Goal: Task Accomplishment & Management: Manage account settings

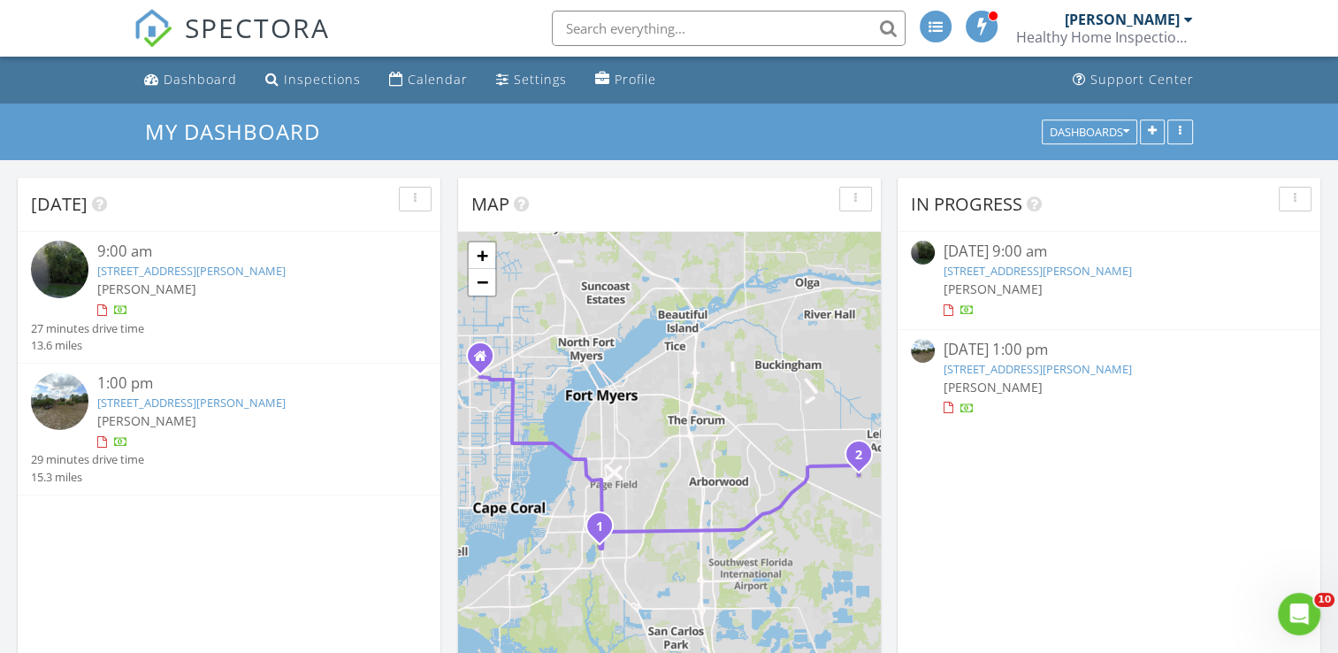
click at [74, 274] on img at bounding box center [60, 270] width 58 height 58
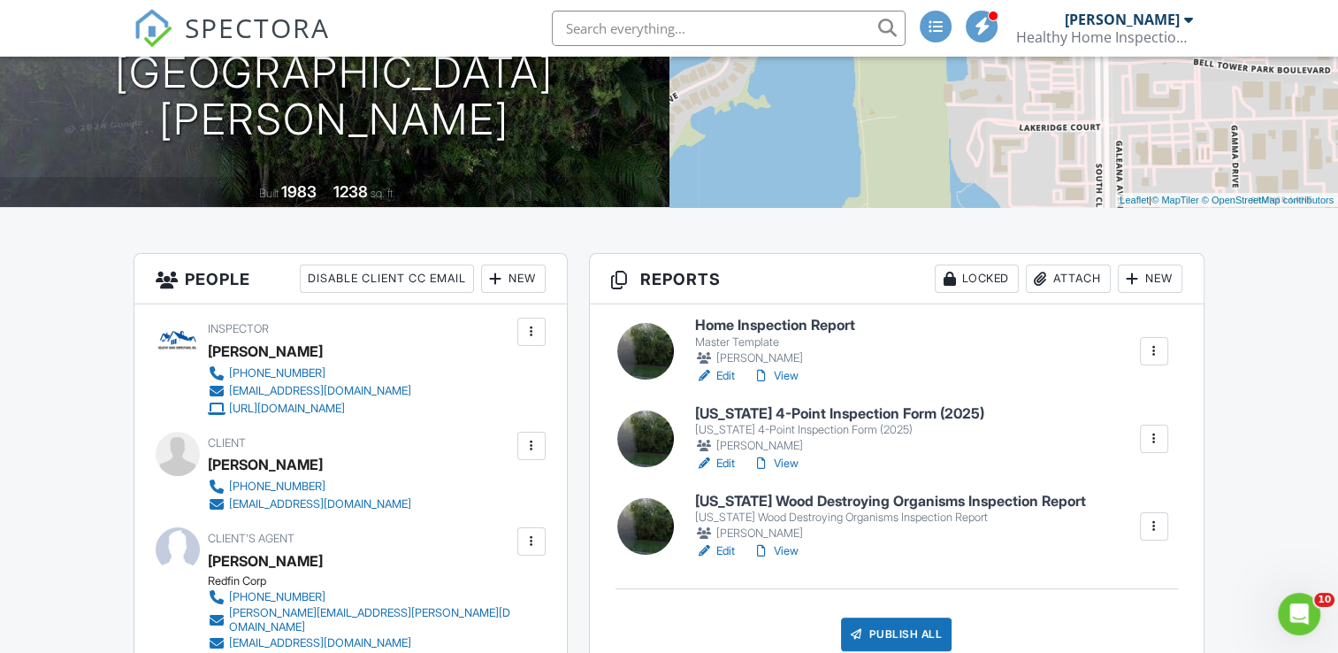
click at [776, 499] on h6 "Florida Wood Destroying Organisms Inspection Report" at bounding box center [890, 502] width 391 height 16
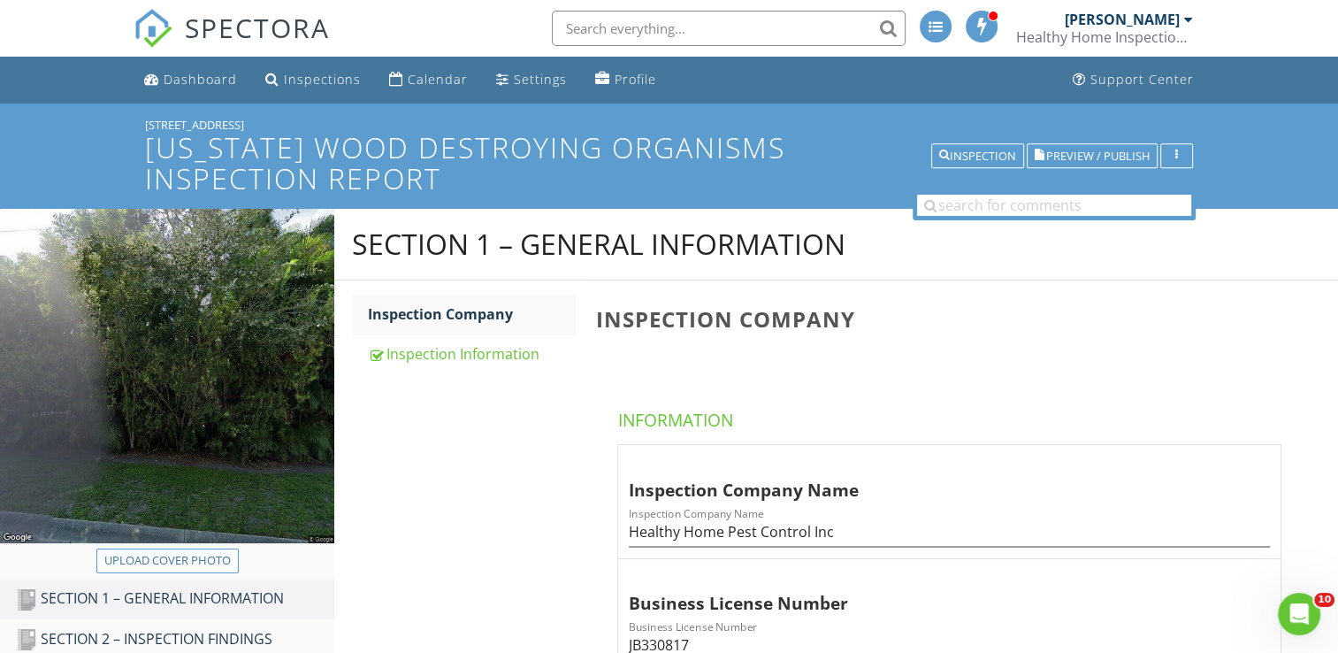
click at [165, 552] on div "Upload cover photo" at bounding box center [167, 561] width 127 height 18
type input "C:\fakepath\2025-7-27-1.jpg"
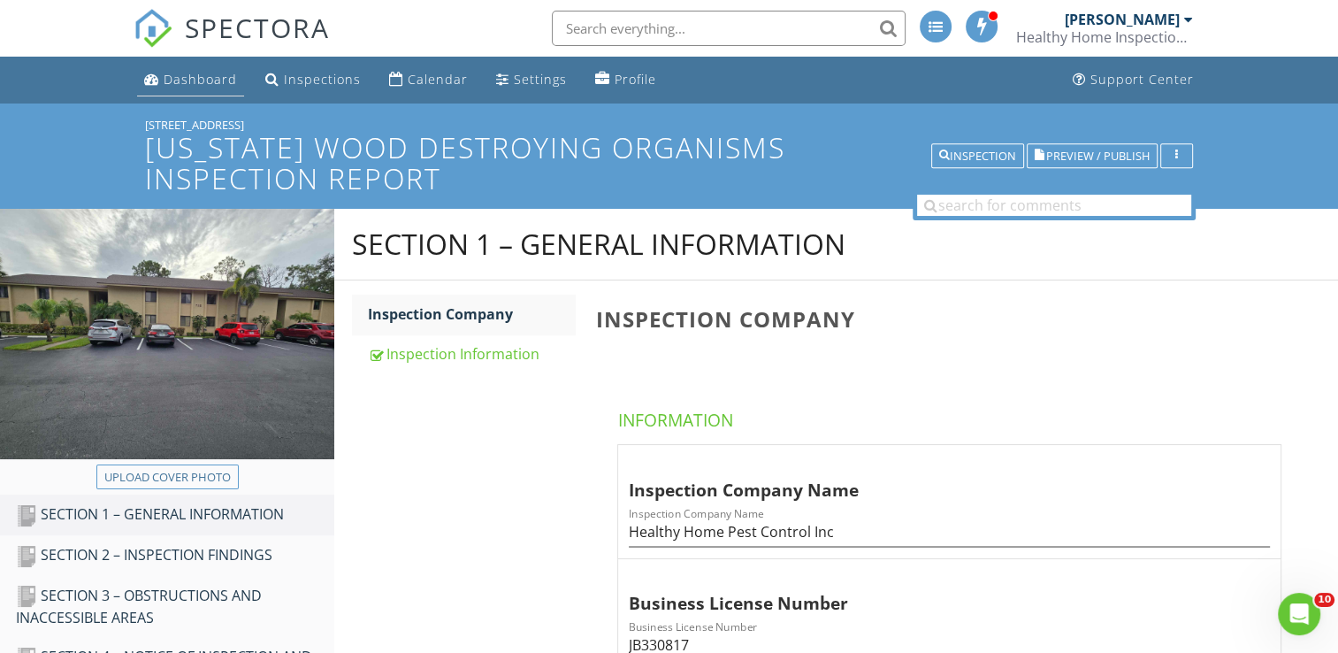
click at [224, 86] on div "Dashboard" at bounding box center [200, 79] width 73 height 17
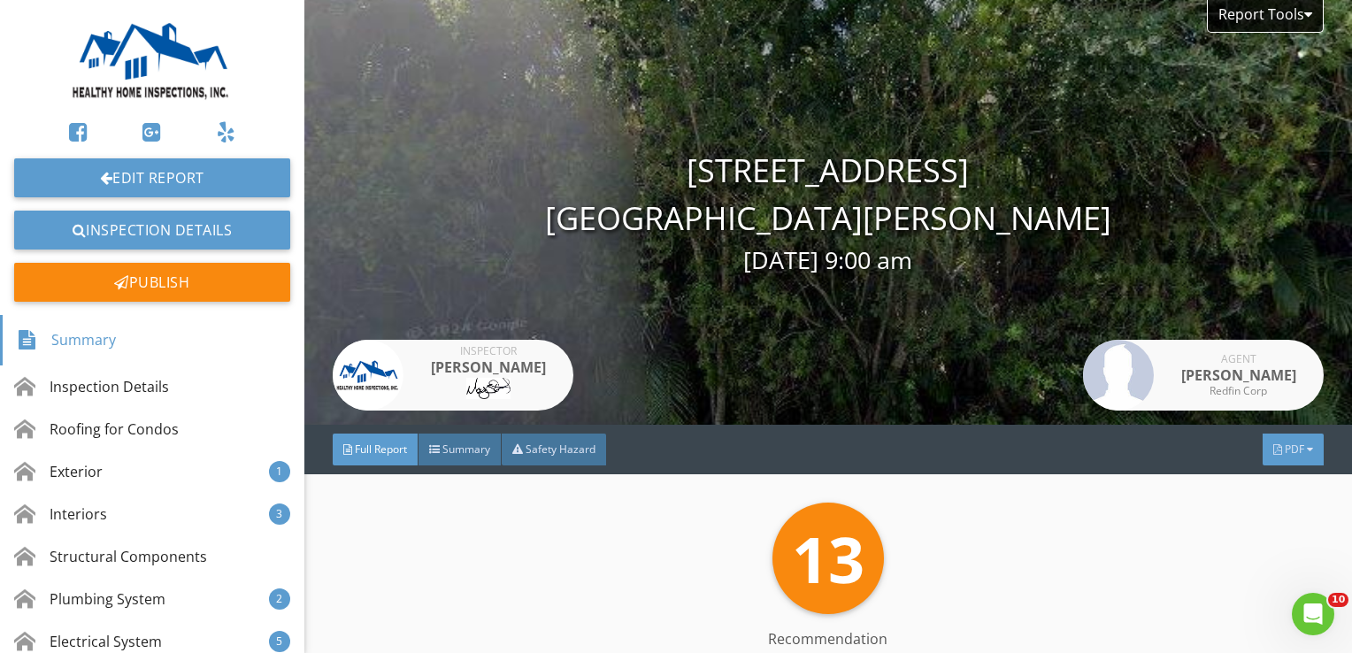
click at [1307, 452] on div at bounding box center [1310, 449] width 6 height 11
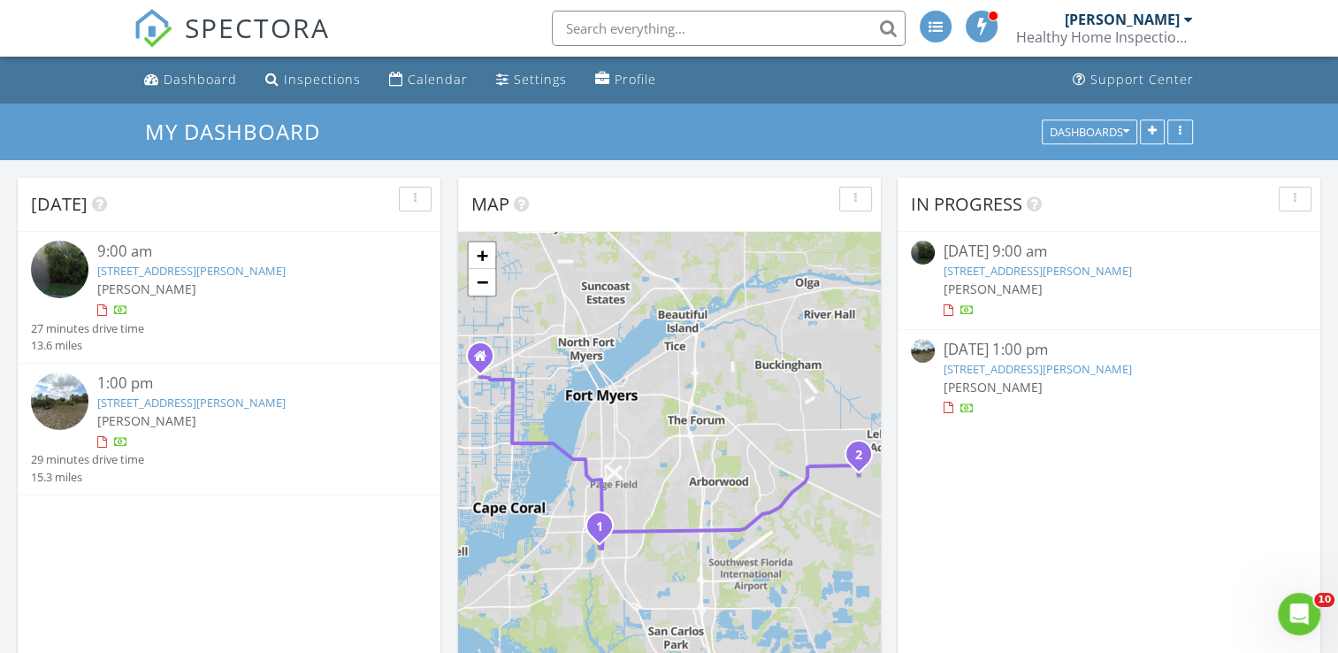
click at [56, 280] on img at bounding box center [60, 270] width 58 height 58
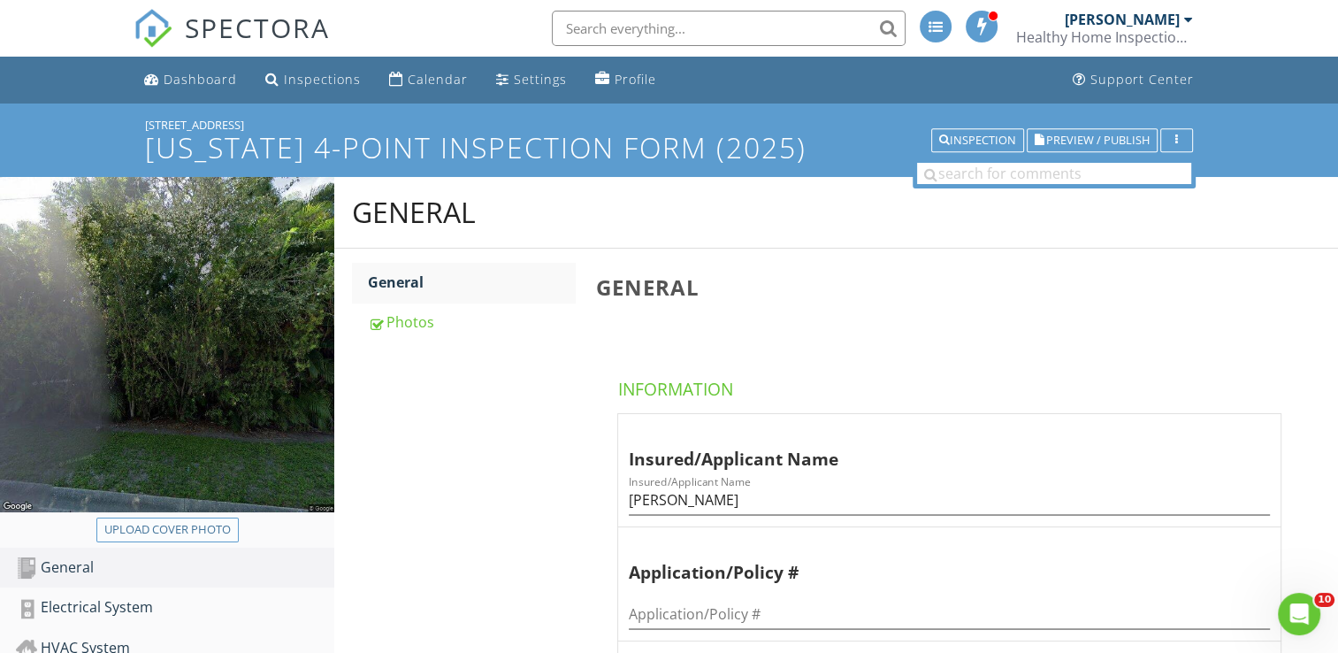
click at [157, 529] on div "Upload cover photo" at bounding box center [167, 530] width 127 height 18
type input "C:\fakepath\2025-7-27-1.jpg"
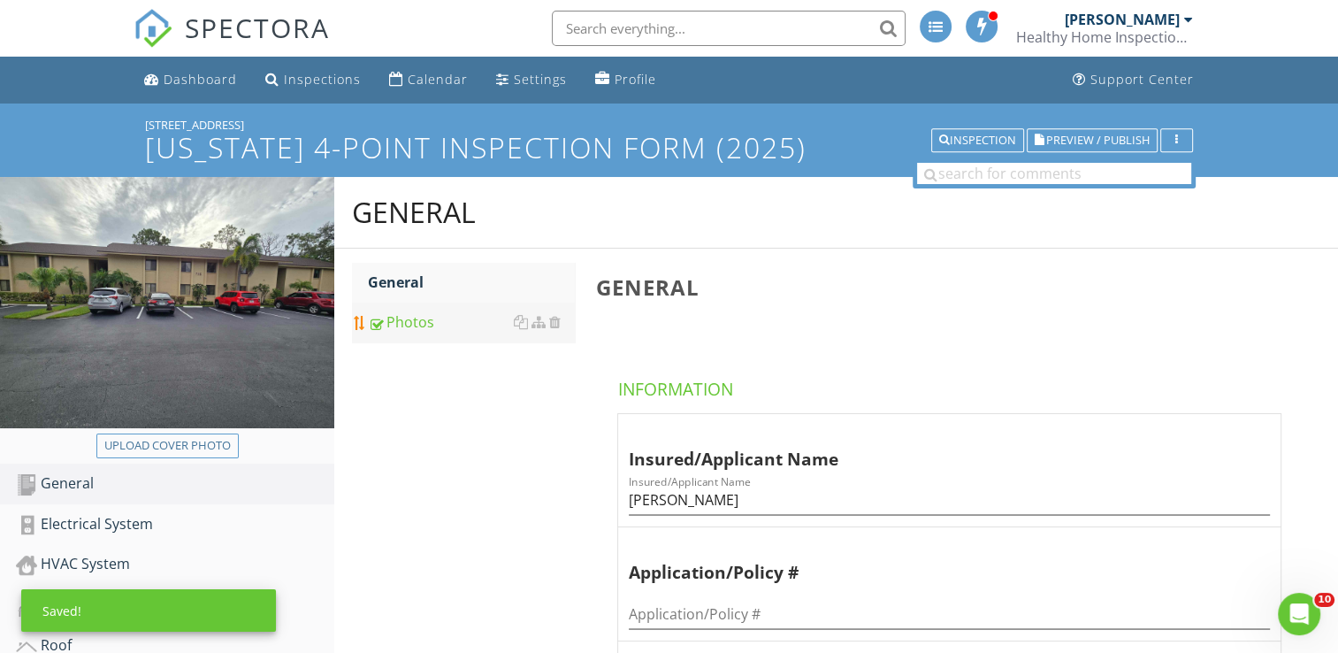
click at [415, 317] on div "Photos" at bounding box center [471, 321] width 207 height 21
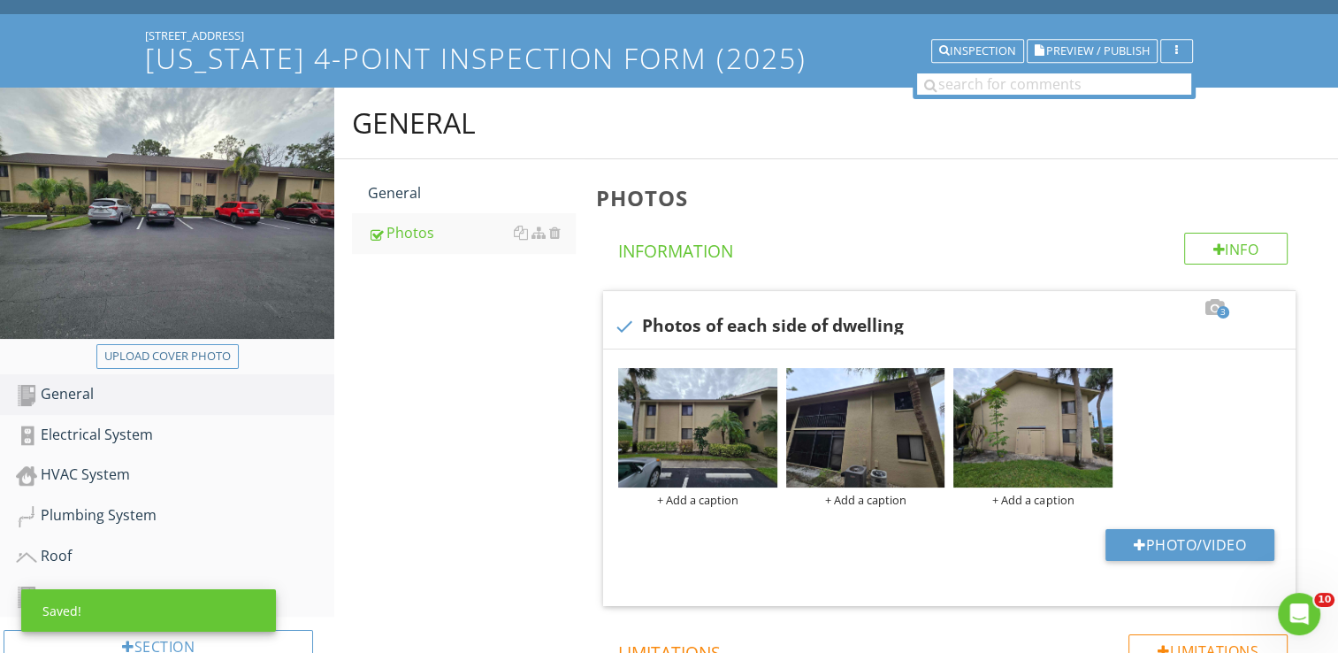
scroll to position [177, 0]
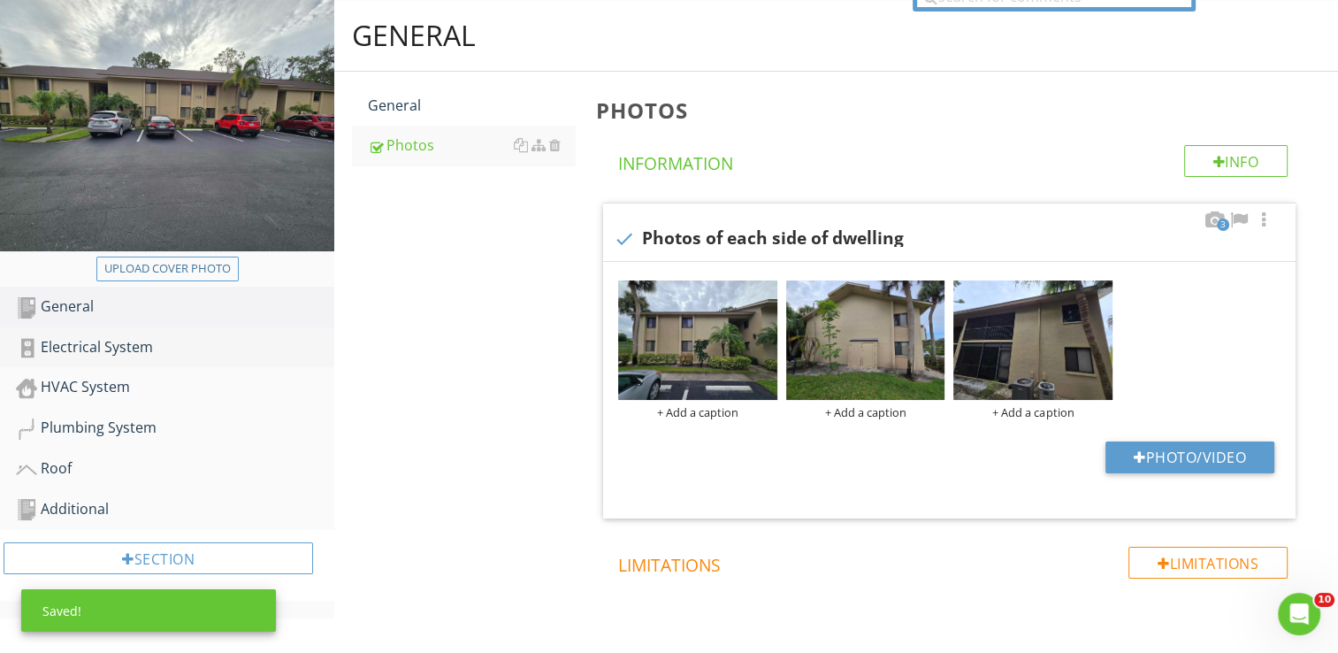
click at [74, 348] on div "Electrical System" at bounding box center [175, 347] width 318 height 23
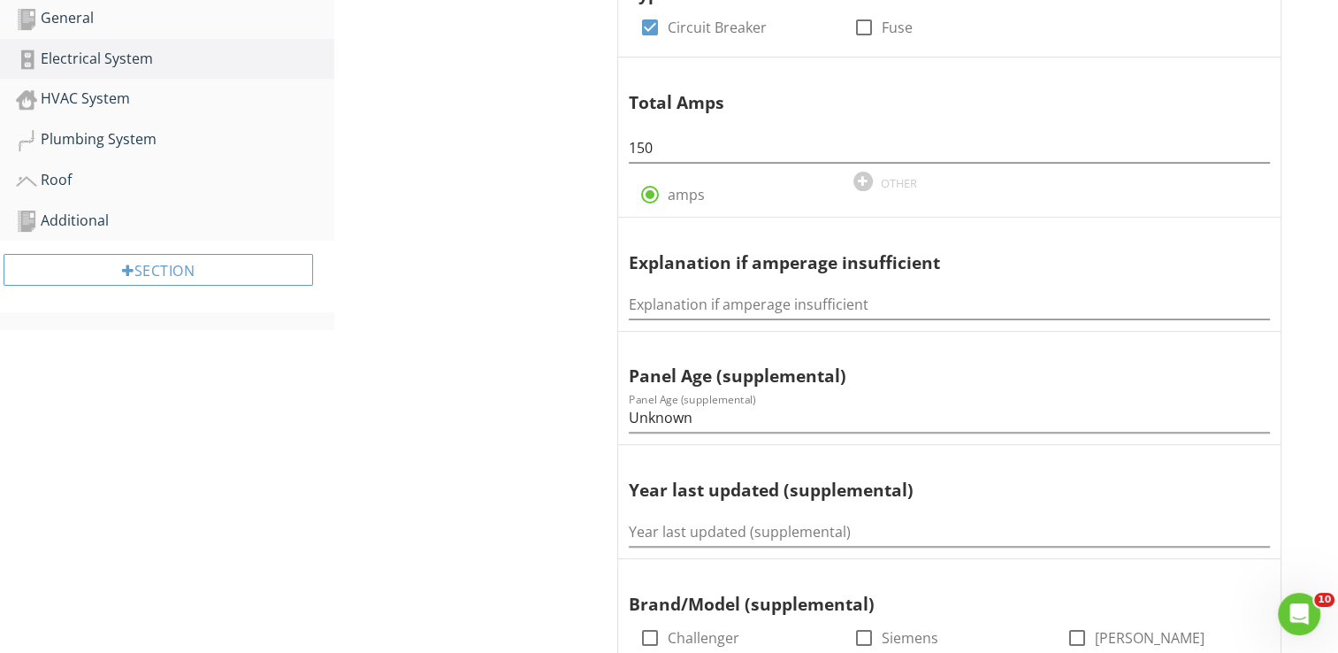
scroll to position [265, 0]
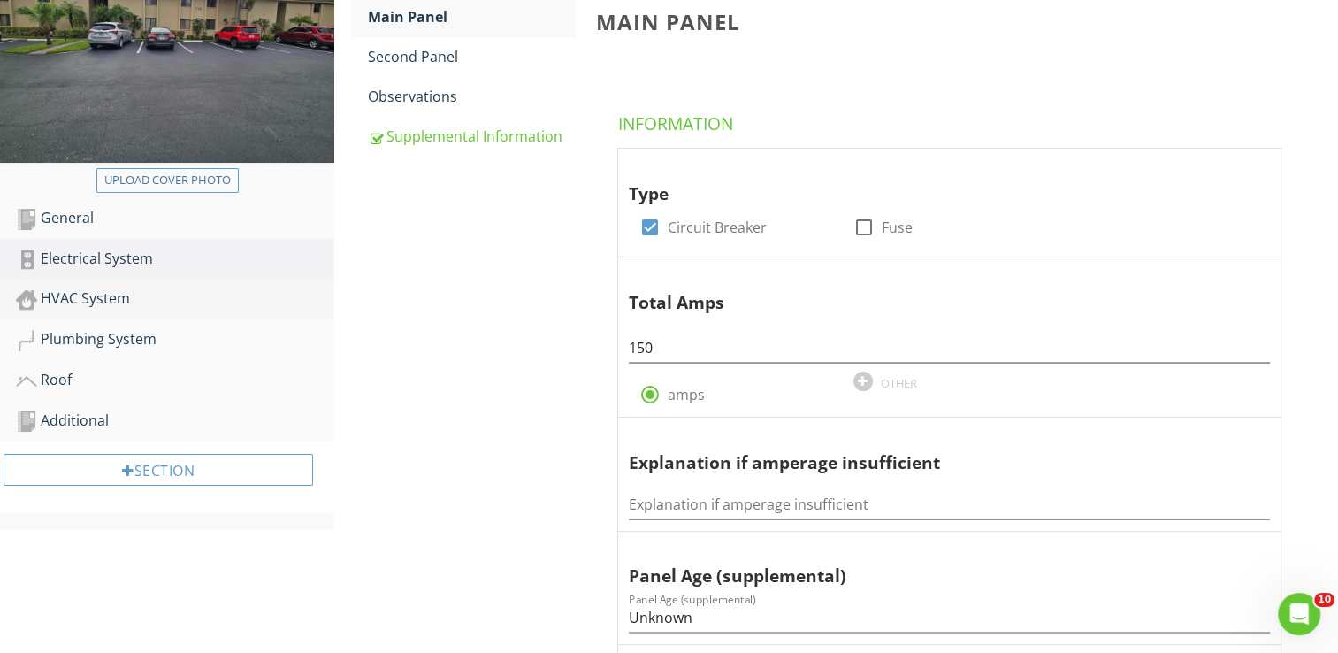
click at [171, 306] on div "HVAC System" at bounding box center [175, 299] width 318 height 23
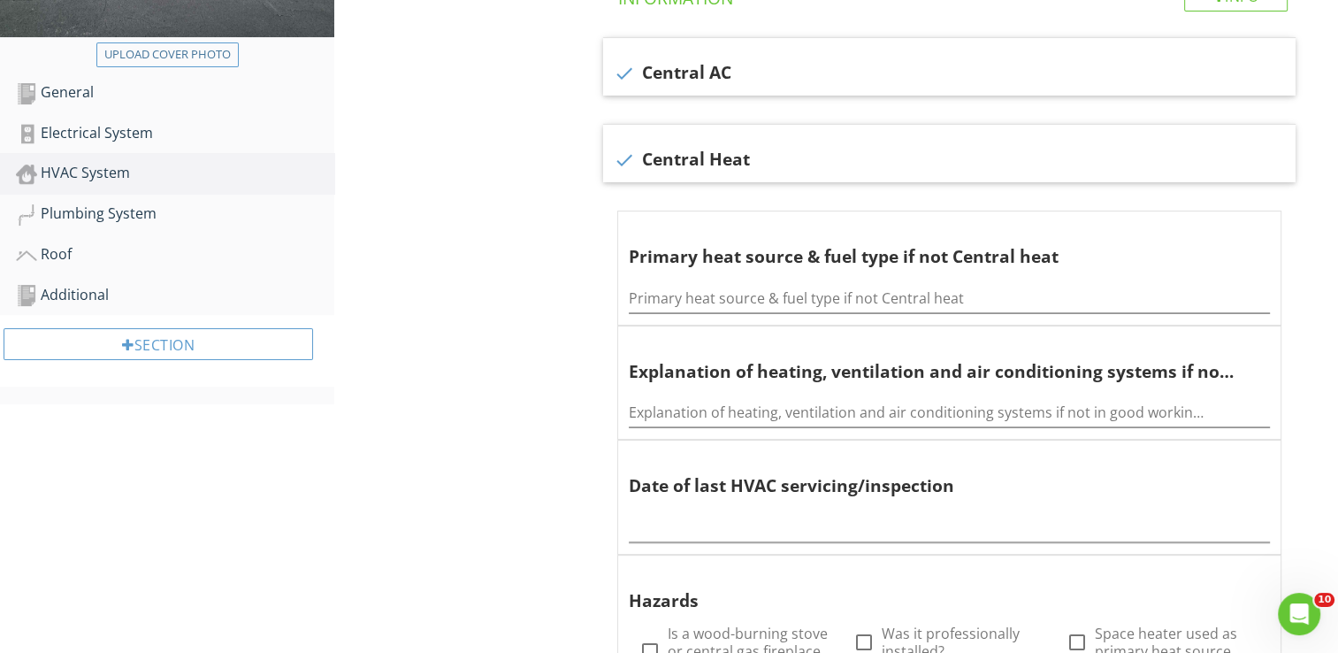
scroll to position [531, 0]
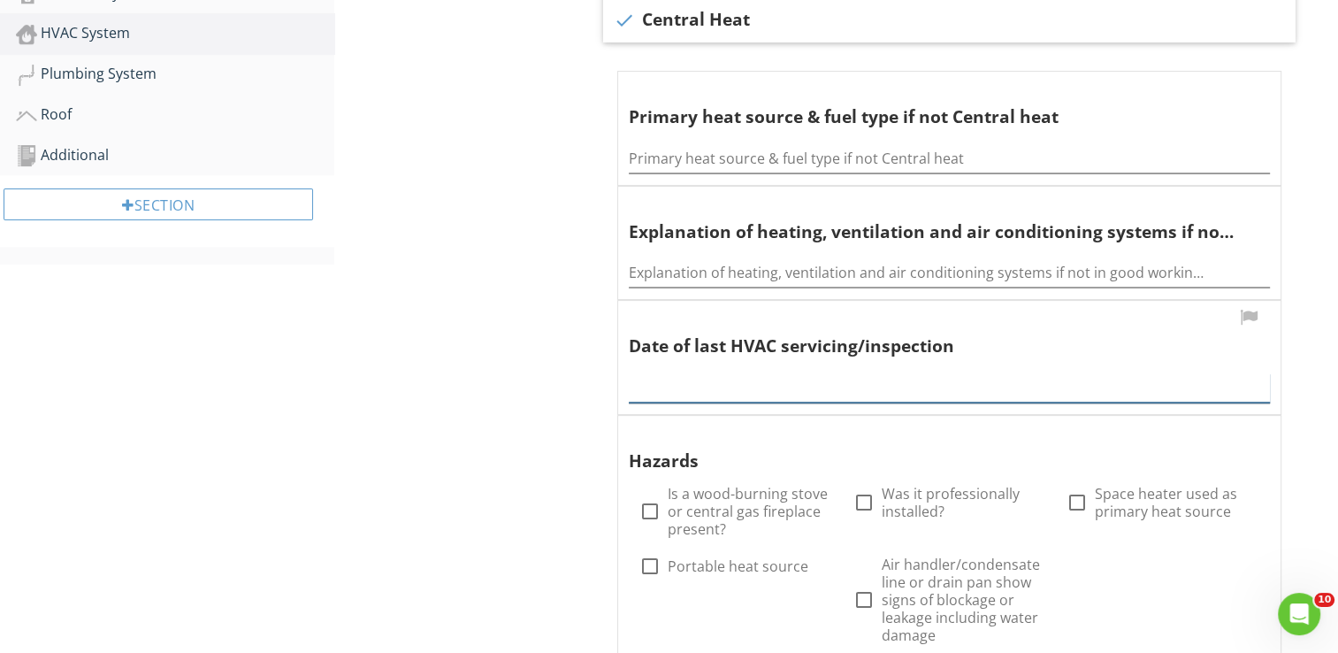
click at [718, 386] on input "text" at bounding box center [949, 387] width 641 height 29
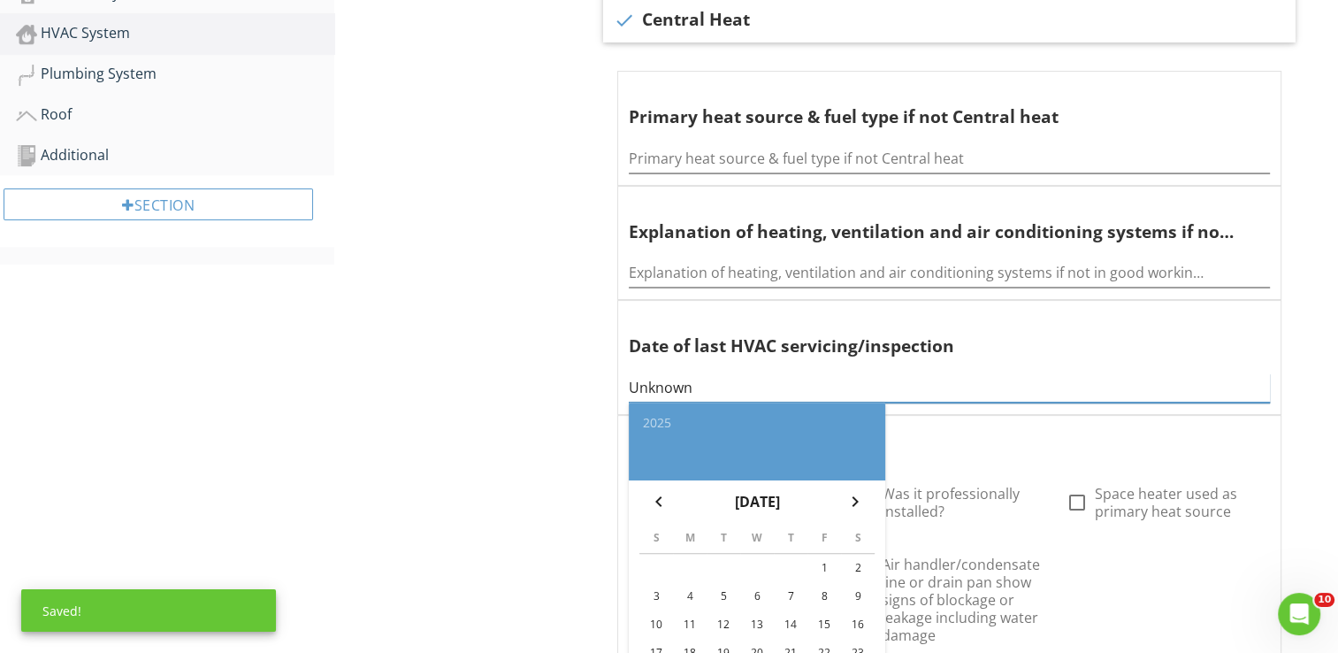
scroll to position [177, 0]
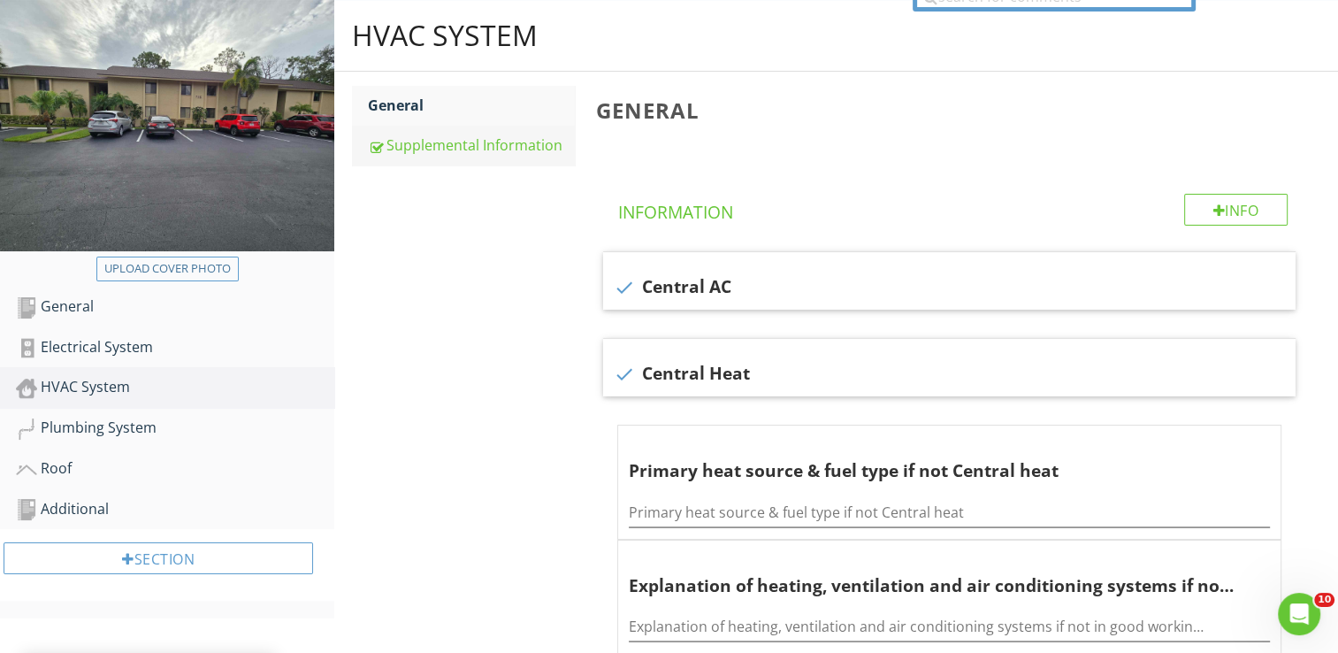
type input "Unknown"
click at [435, 158] on link "Supplemental Information" at bounding box center [471, 145] width 207 height 39
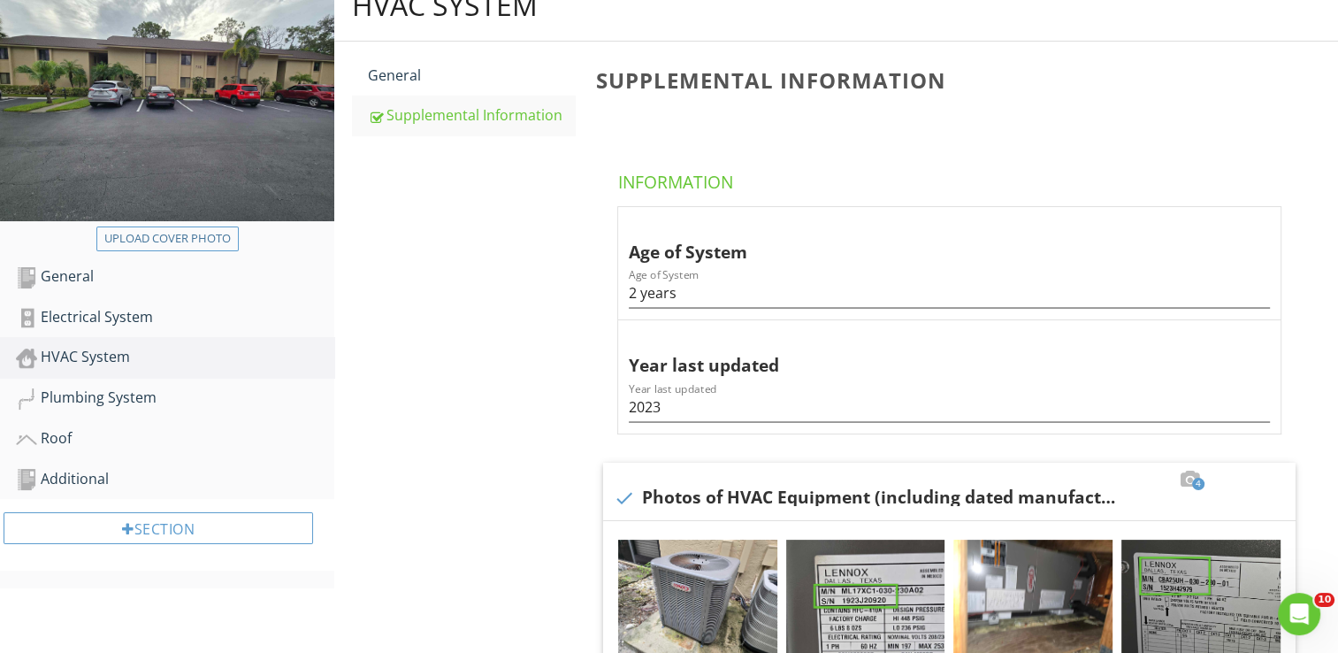
scroll to position [177, 0]
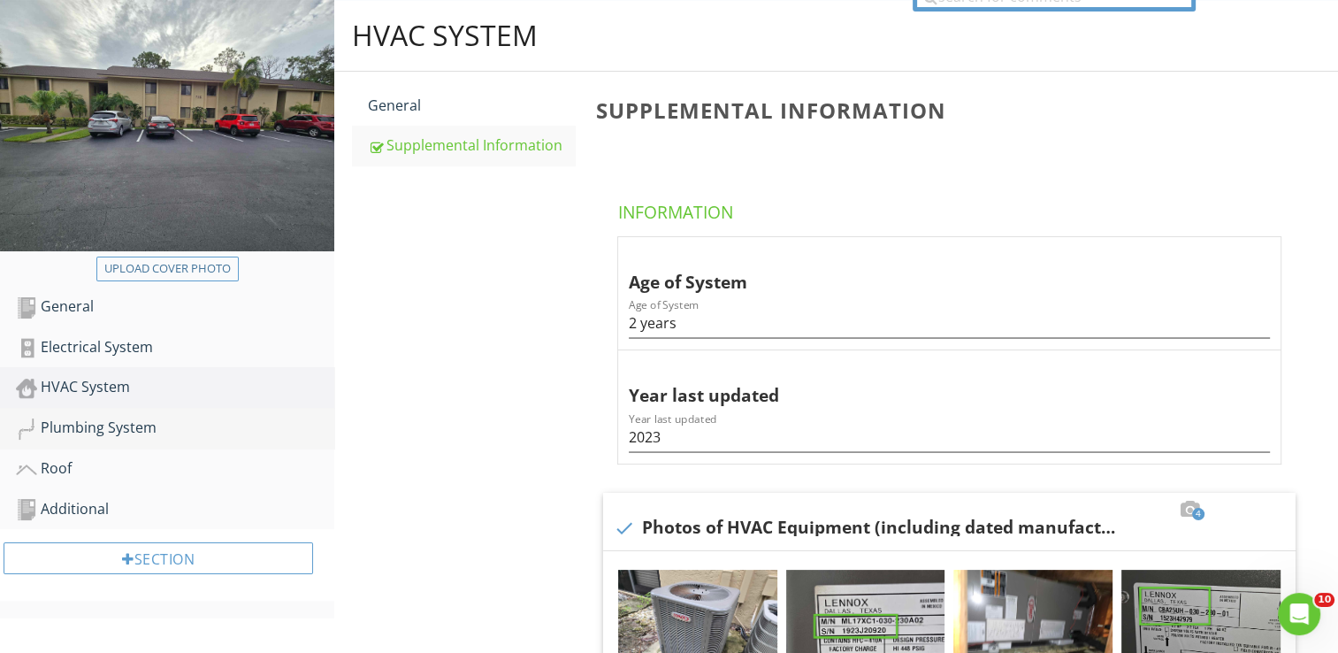
click at [67, 429] on div "Plumbing System" at bounding box center [175, 428] width 318 height 23
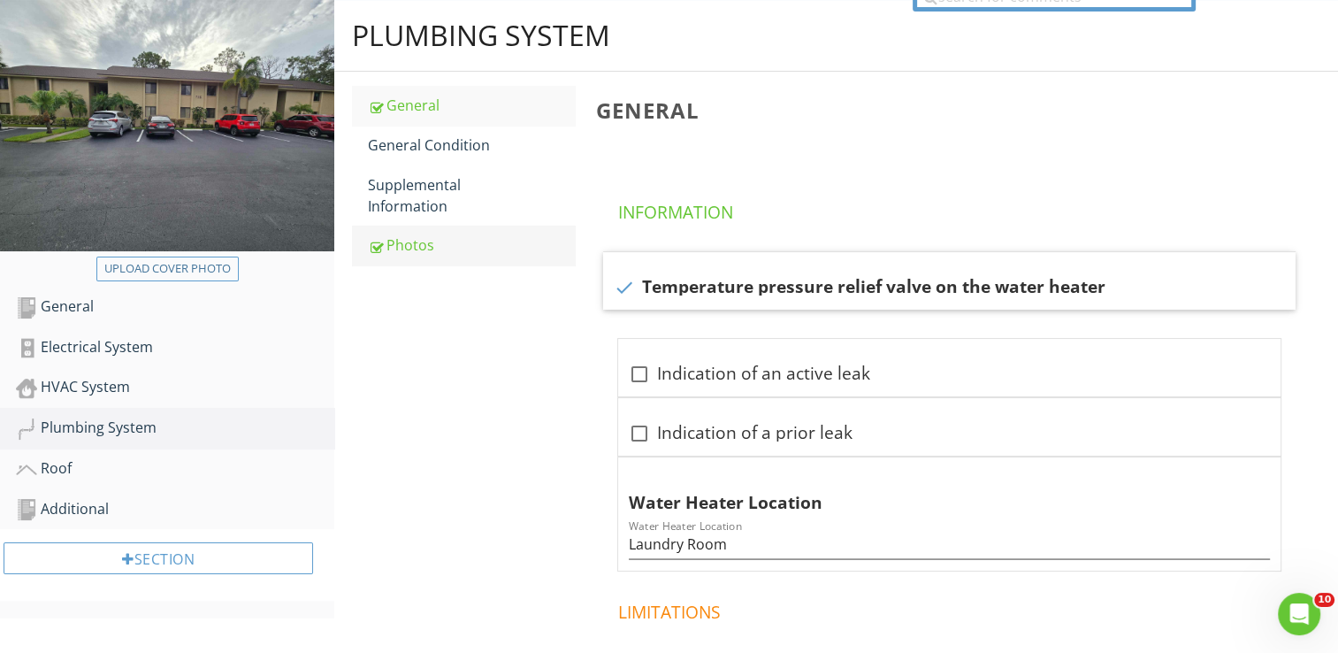
click at [433, 254] on div "Photos" at bounding box center [471, 244] width 207 height 21
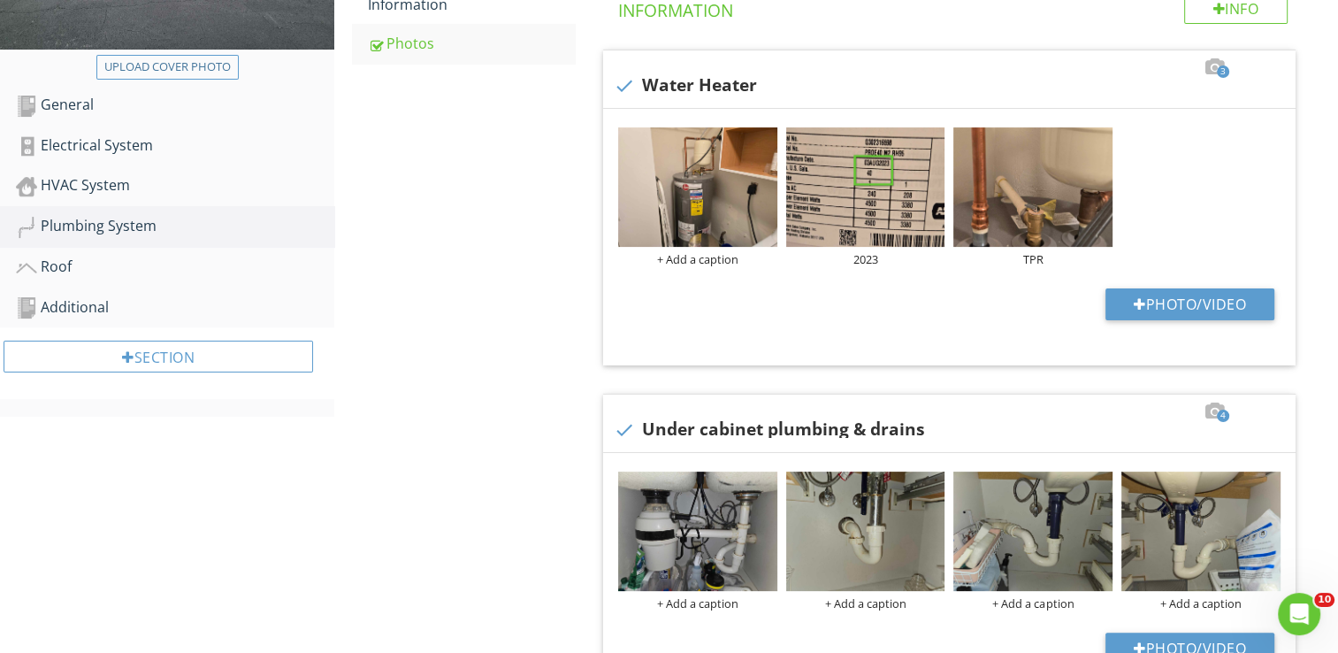
scroll to position [177, 0]
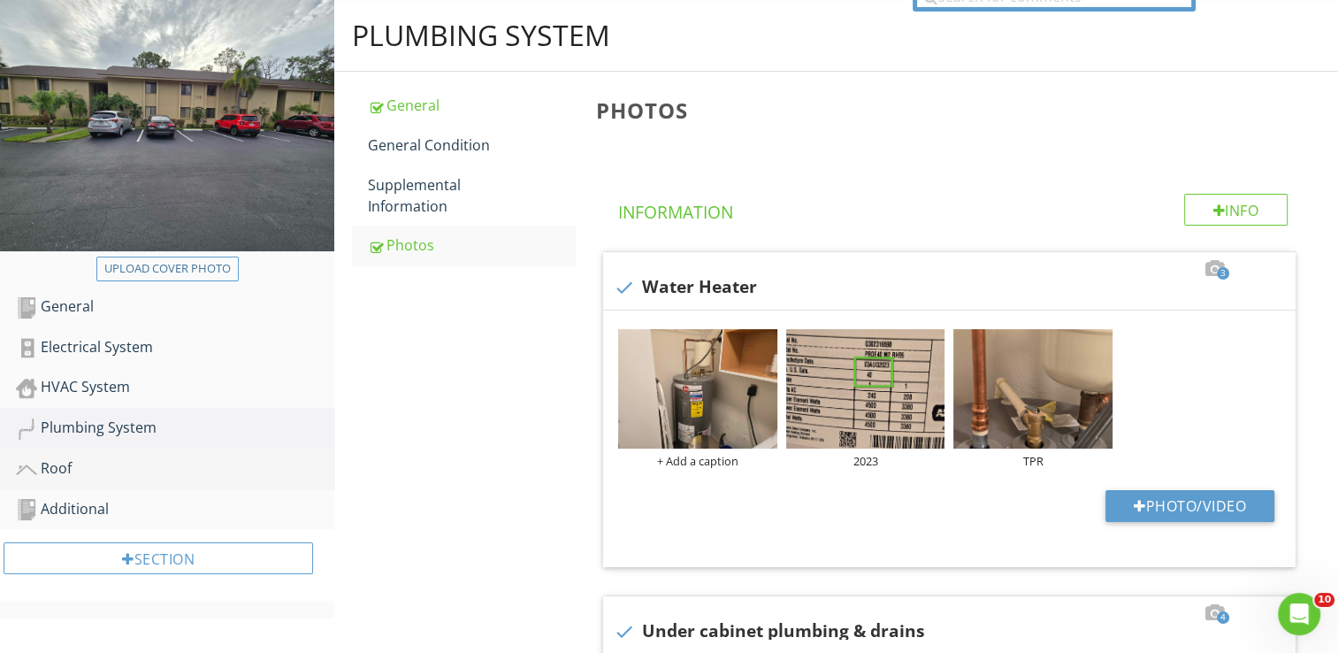
click at [122, 457] on div "Roof" at bounding box center [175, 468] width 318 height 23
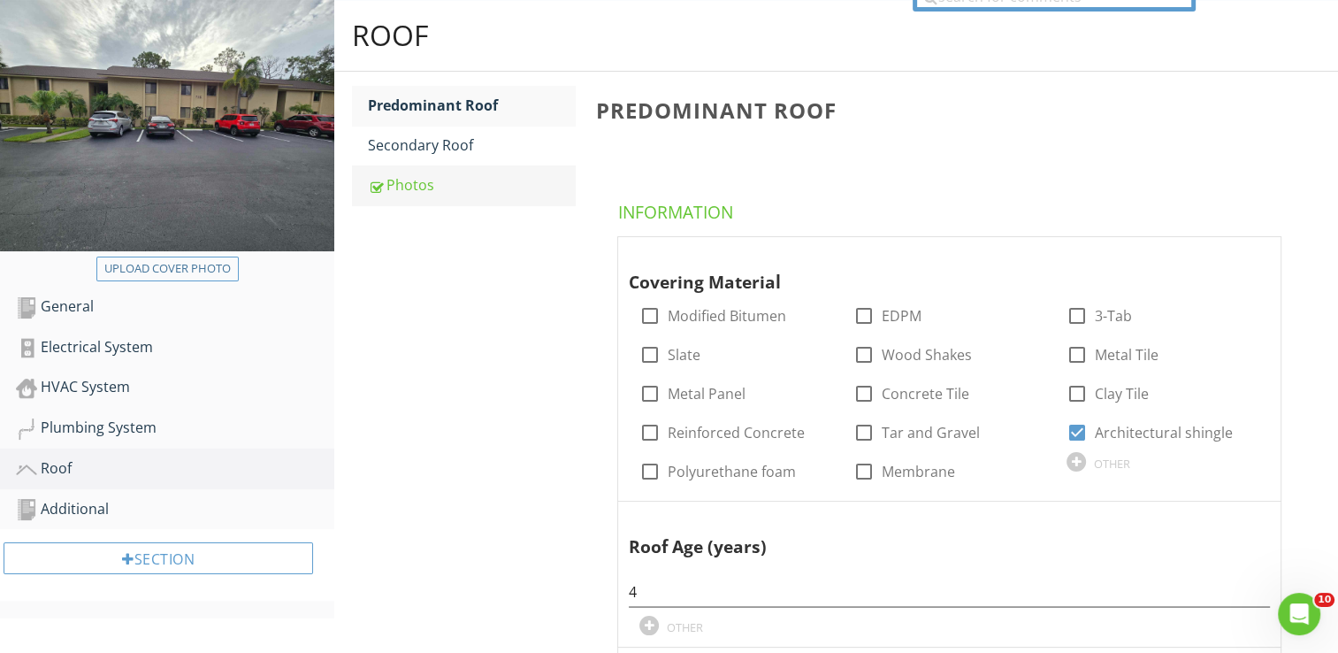
click at [423, 186] on div "Photos" at bounding box center [471, 184] width 207 height 21
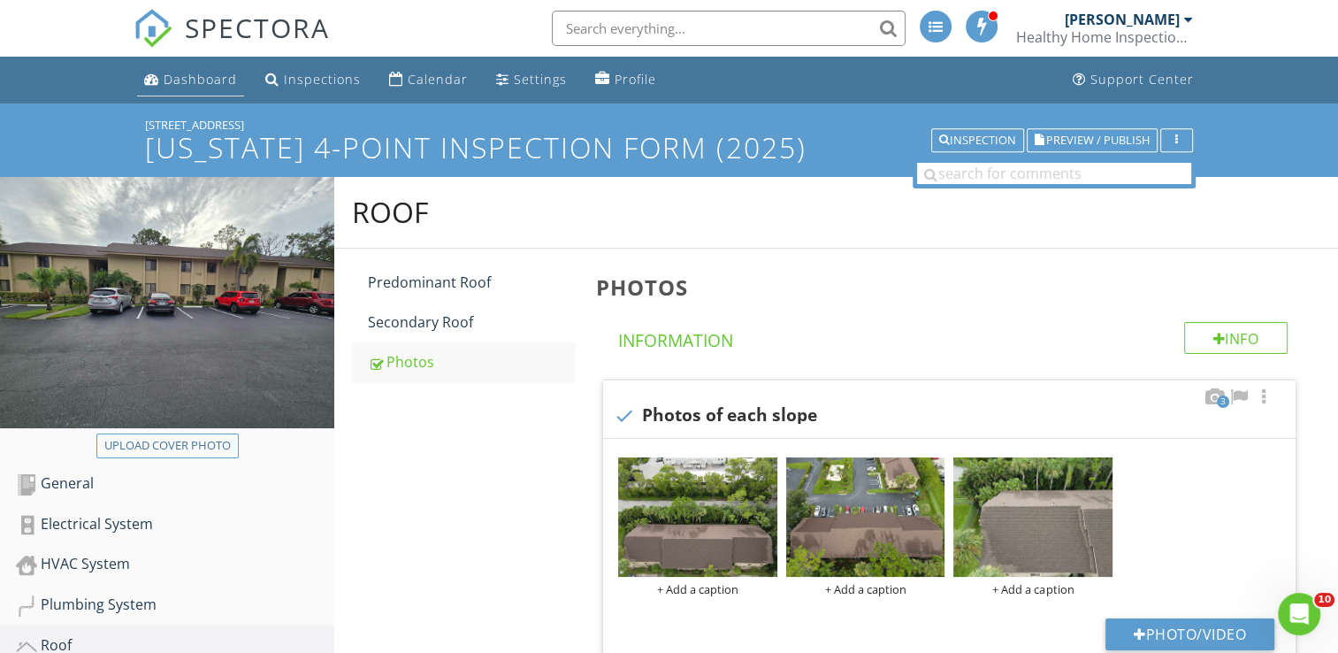
click at [182, 75] on div "Dashboard" at bounding box center [200, 79] width 73 height 17
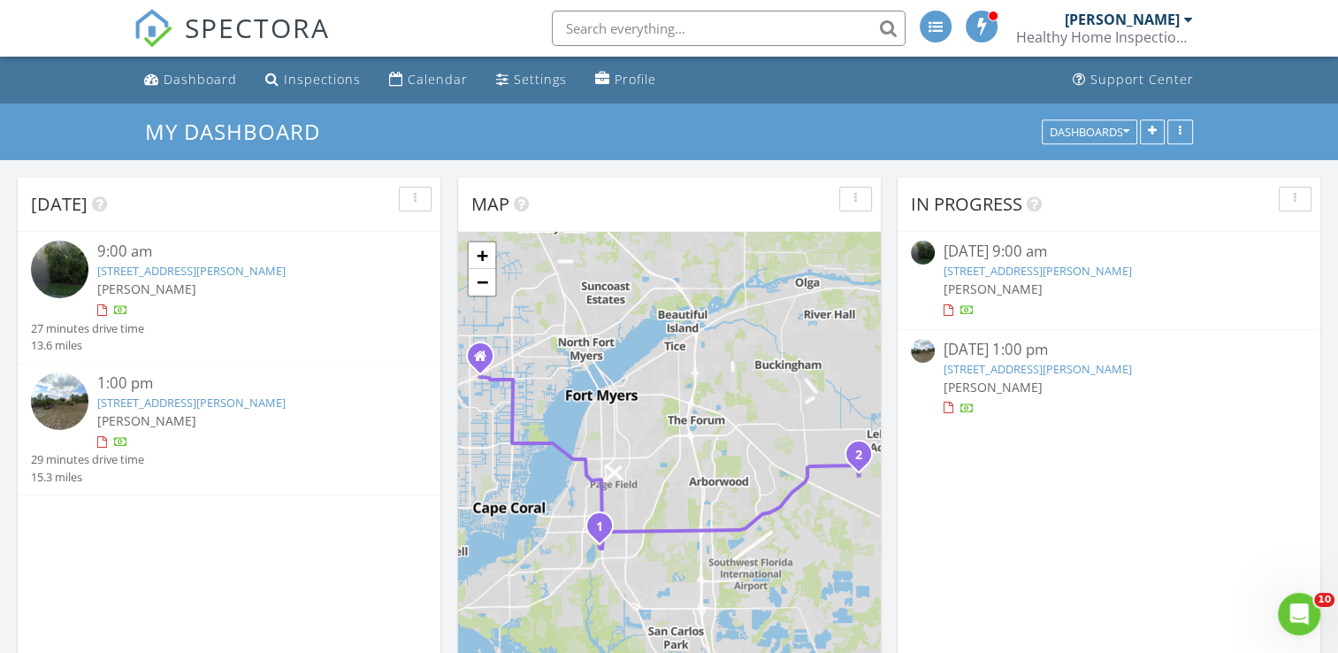
click at [64, 260] on img at bounding box center [60, 270] width 58 height 58
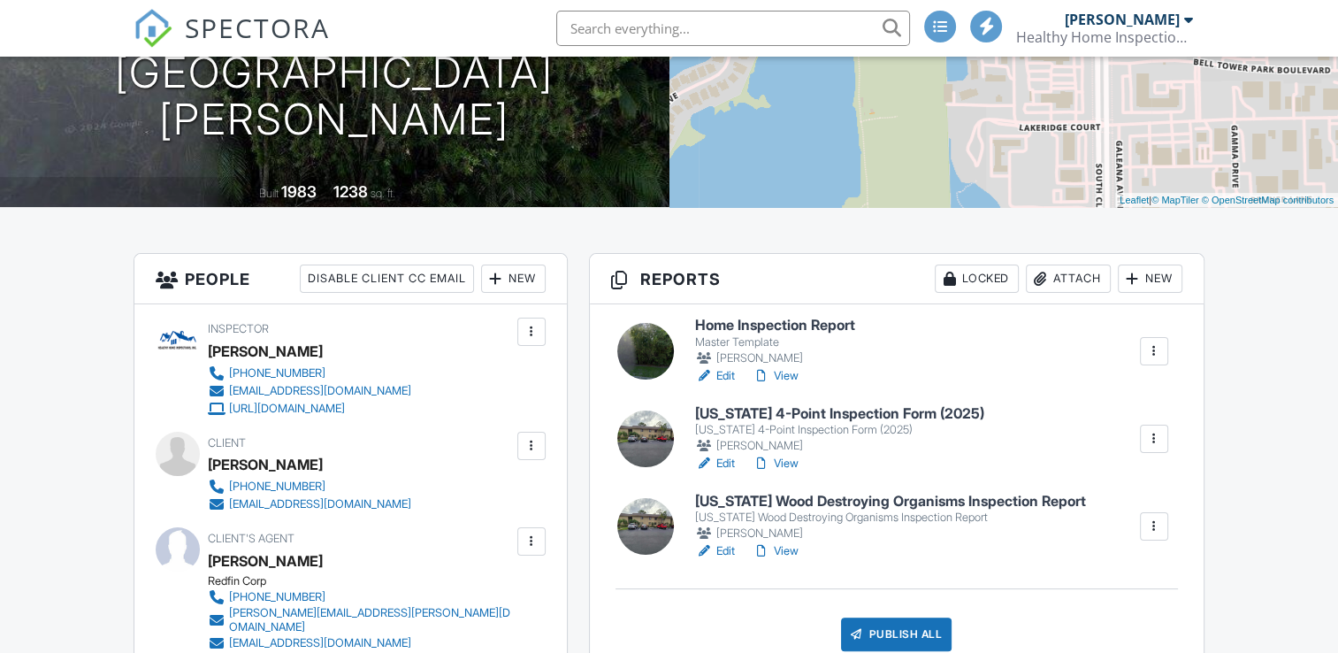
click at [812, 326] on h6 "Home Inspection Report" at bounding box center [775, 326] width 160 height 16
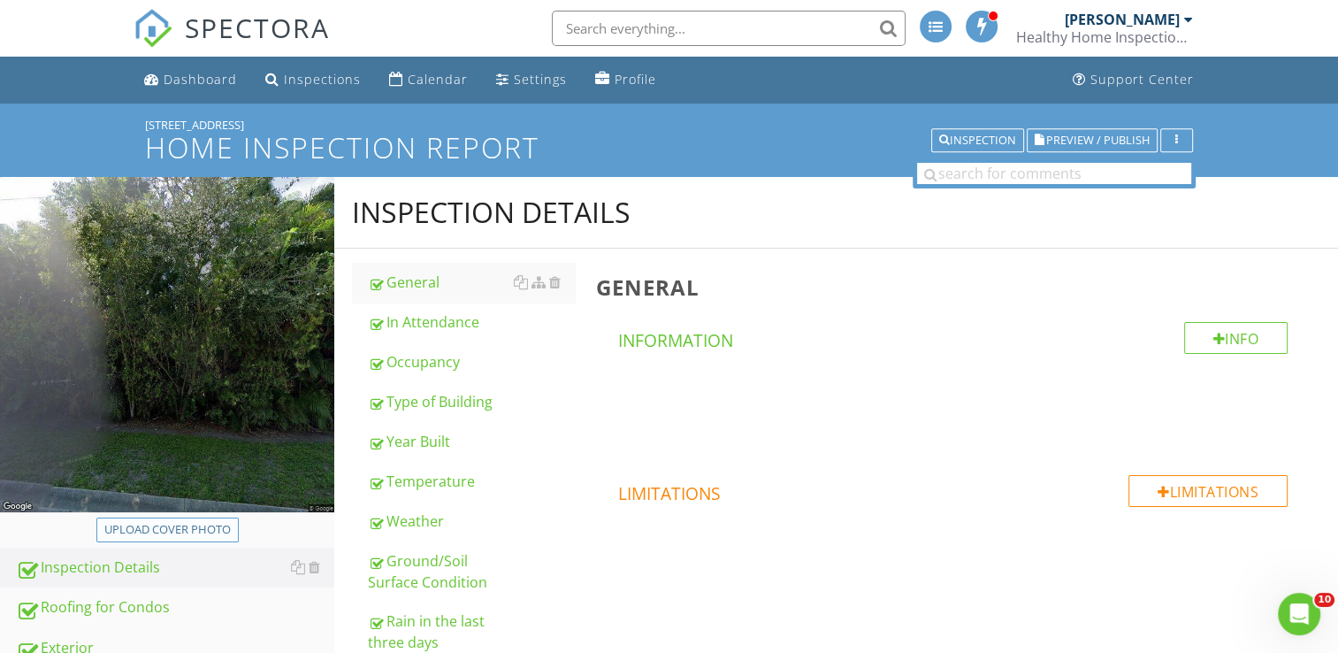
click at [210, 536] on div "Upload cover photo" at bounding box center [167, 530] width 127 height 18
type input "C:\fakepath\2025-7-27-1.jpg"
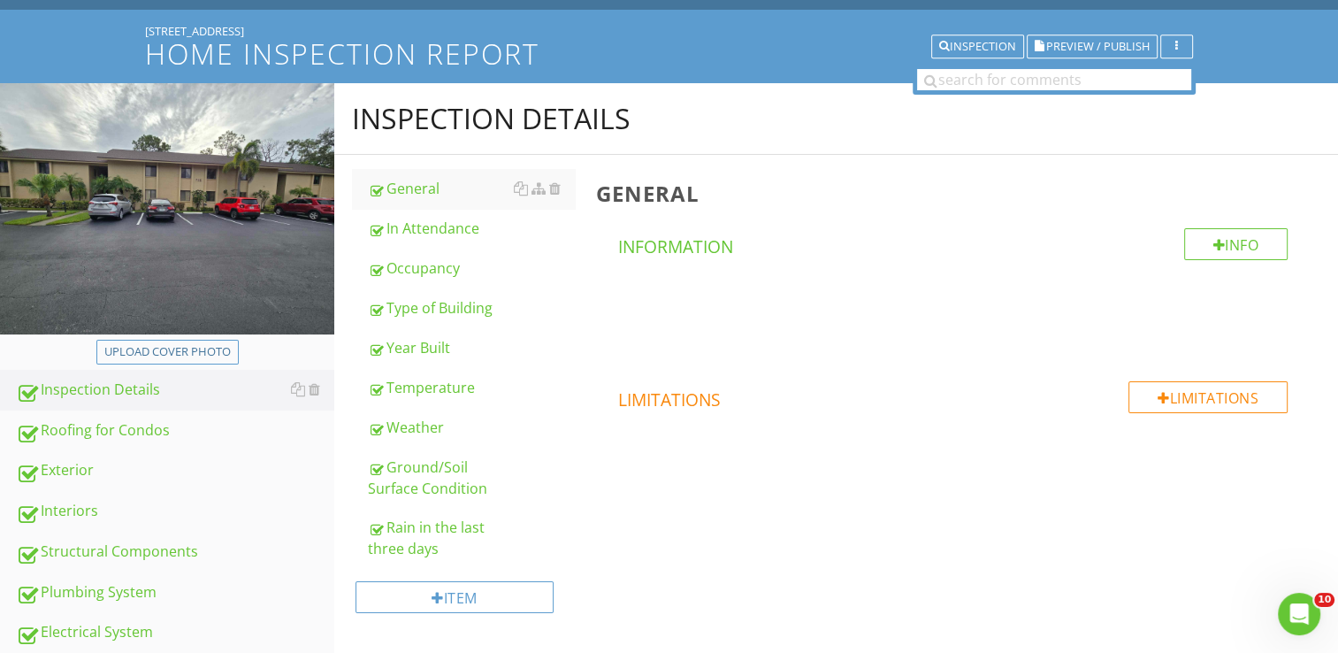
scroll to position [341, 0]
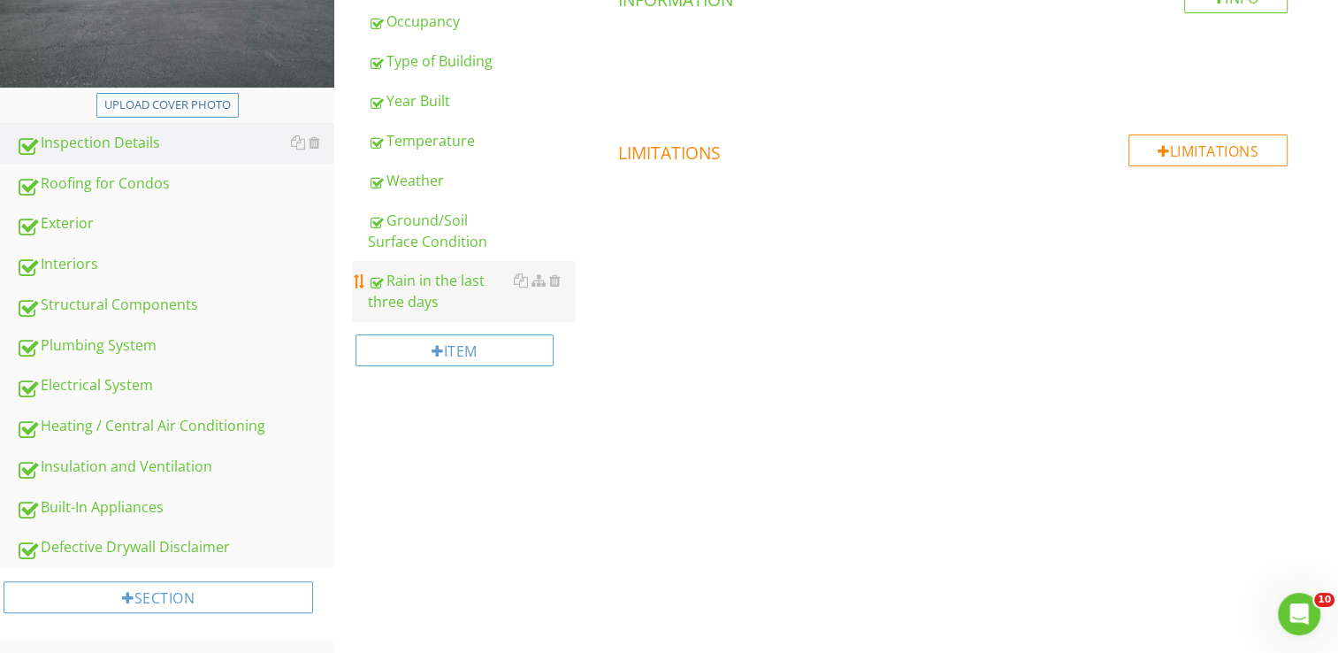
drag, startPoint x: 104, startPoint y: 462, endPoint x: 421, endPoint y: 298, distance: 357.3
click at [104, 462] on div "Insulation and Ventilation" at bounding box center [175, 467] width 318 height 23
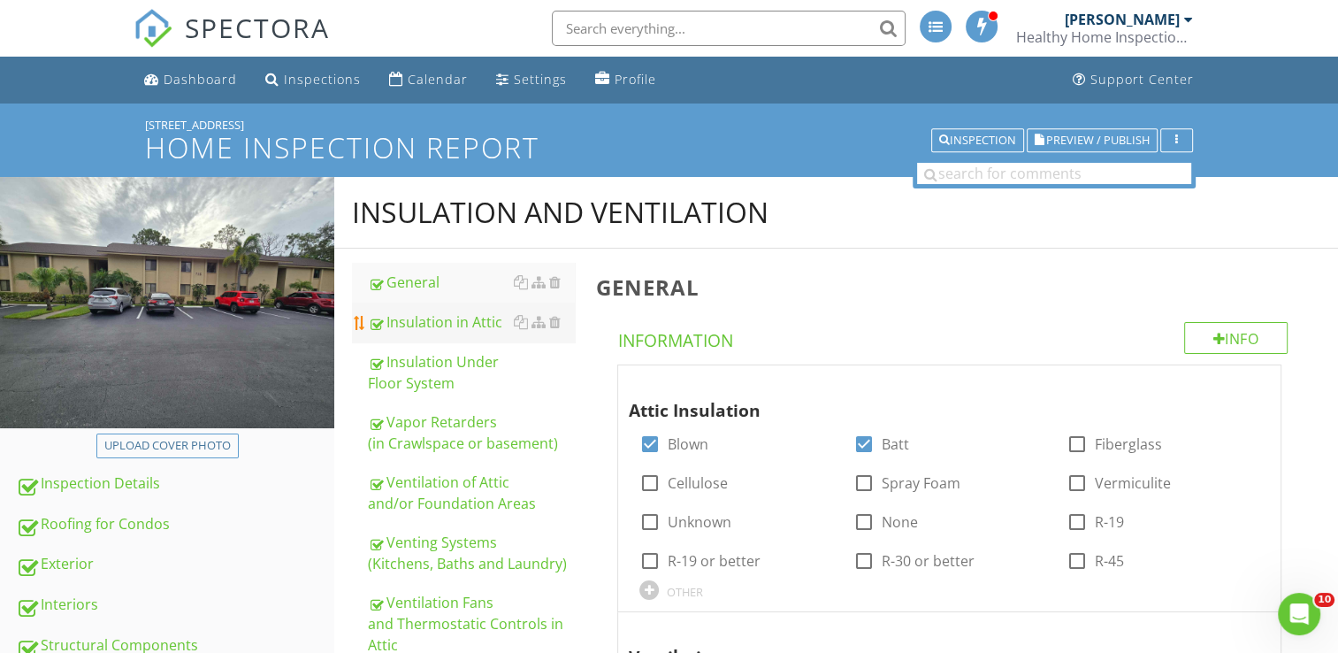
click at [413, 314] on div "Insulation in Attic" at bounding box center [471, 321] width 207 height 21
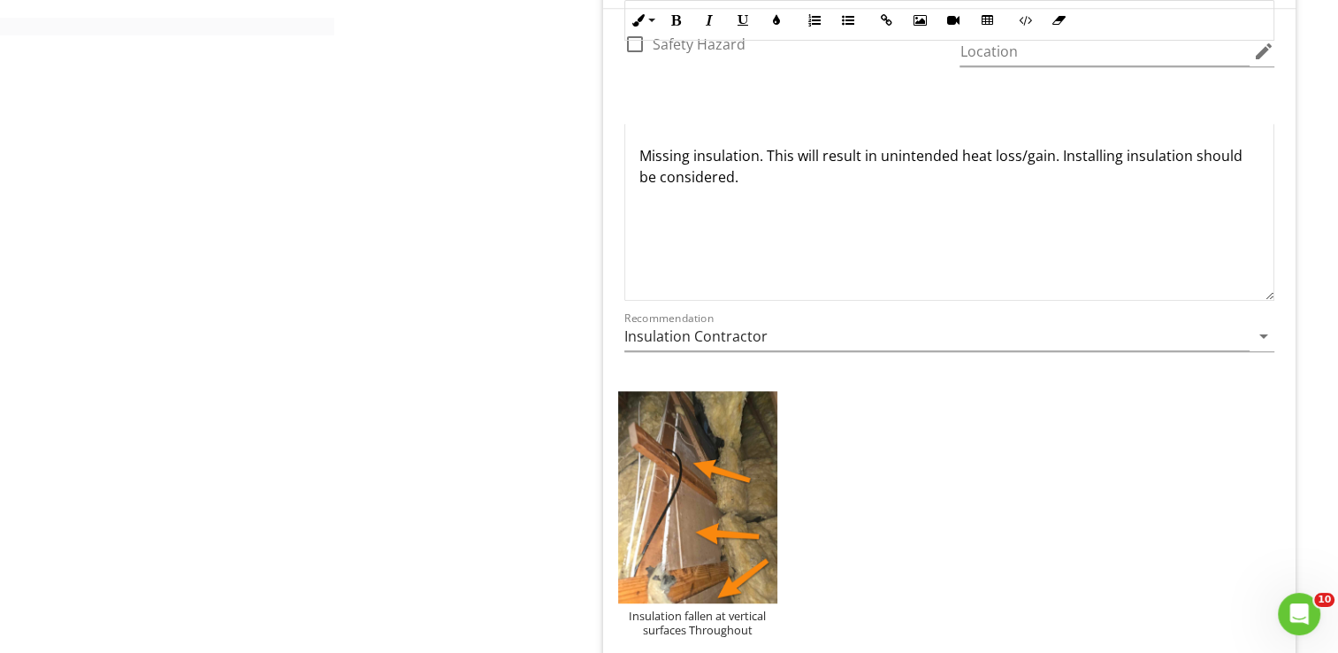
scroll to position [1238, 0]
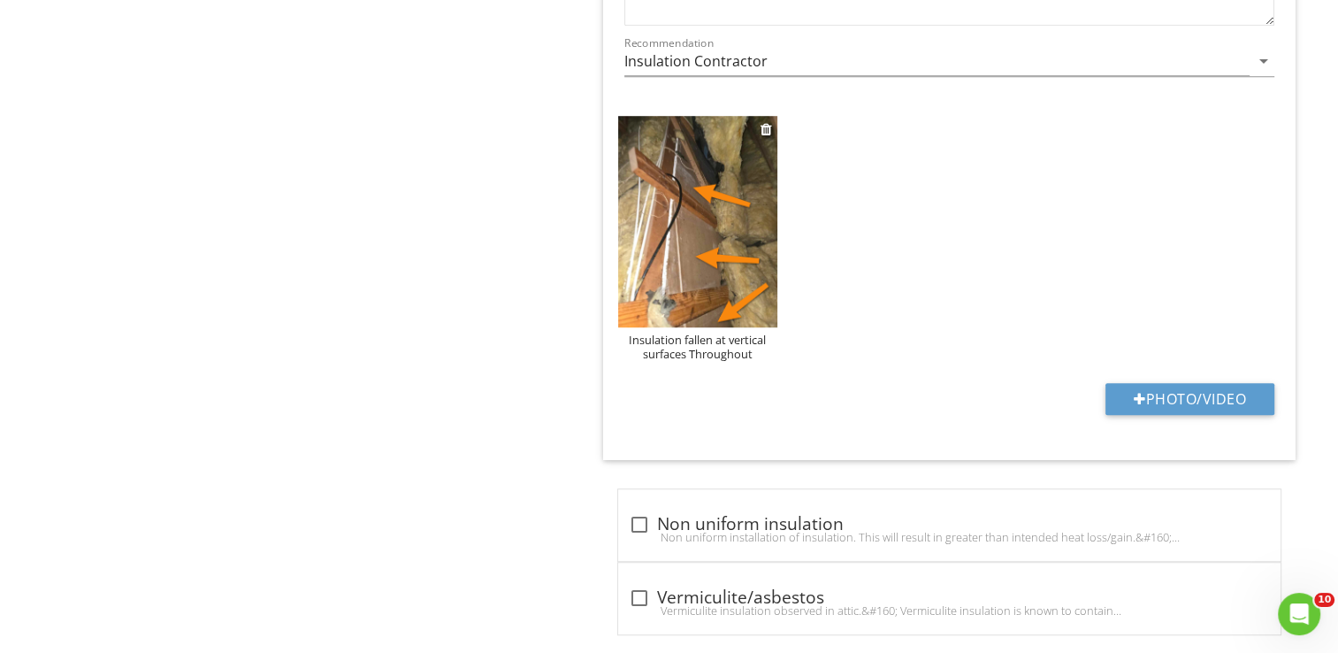
click at [740, 253] on img at bounding box center [697, 222] width 159 height 212
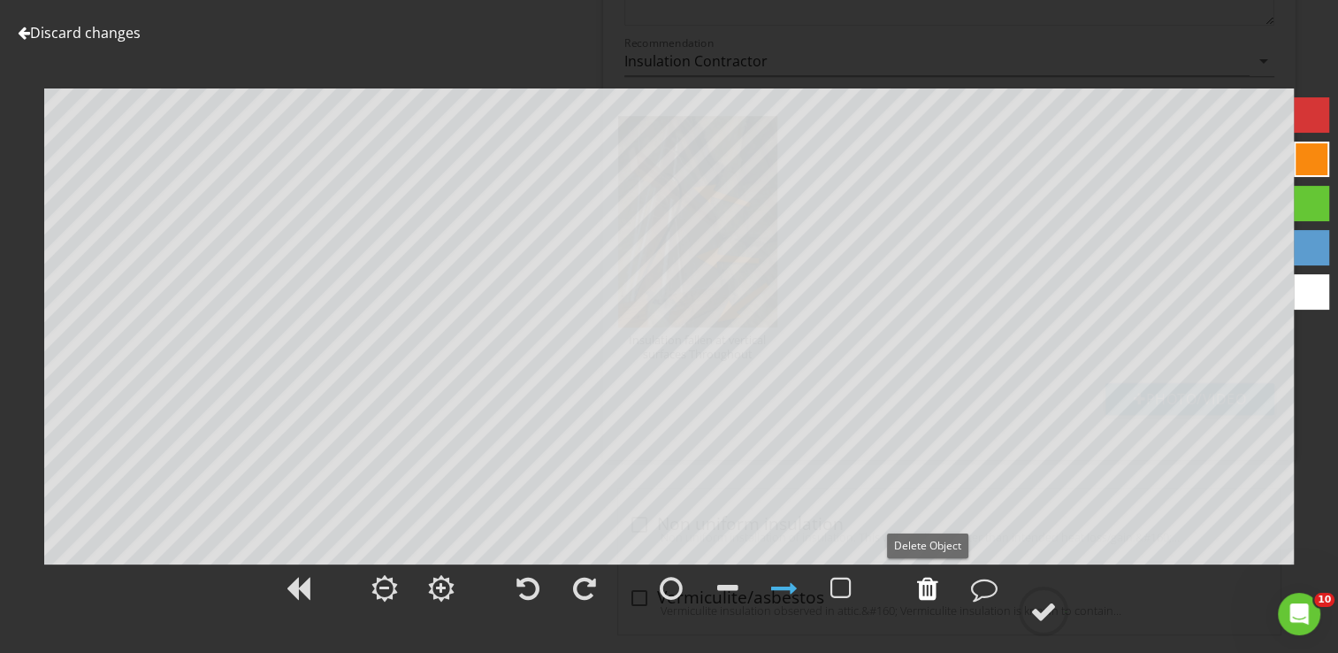
click at [924, 592] on div at bounding box center [927, 588] width 21 height 27
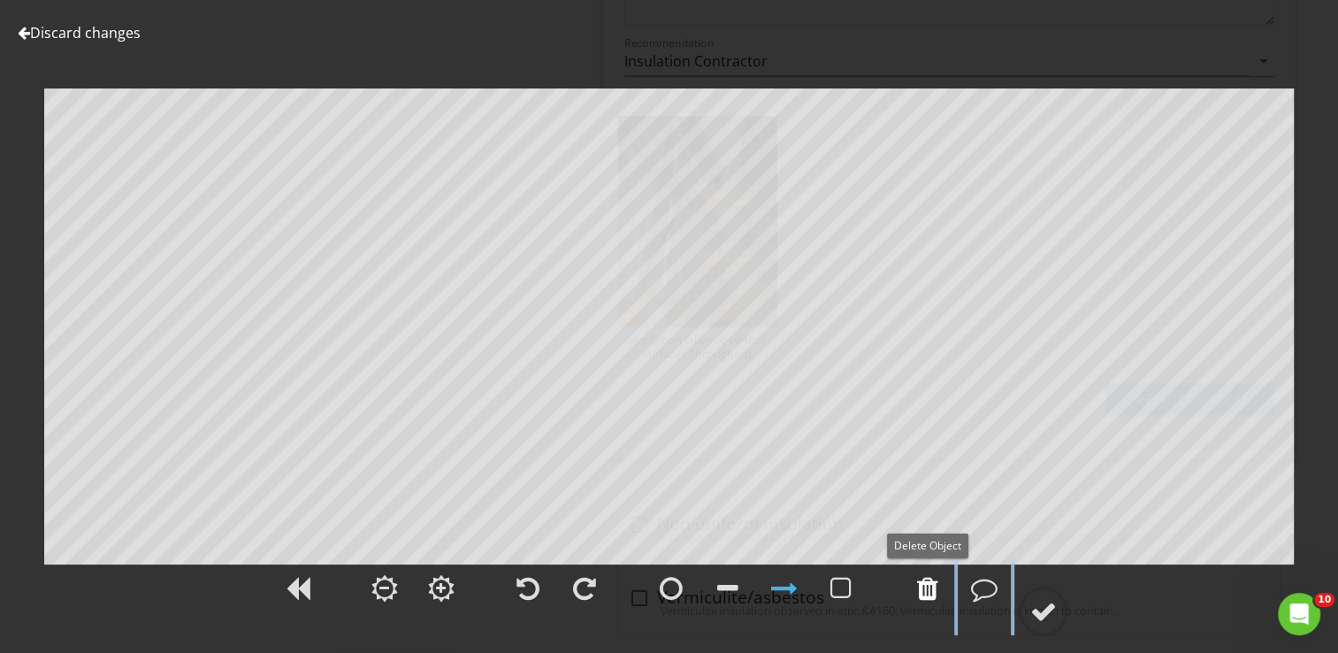
click at [924, 591] on div at bounding box center [927, 588] width 21 height 27
click at [583, 591] on div at bounding box center [584, 588] width 23 height 27
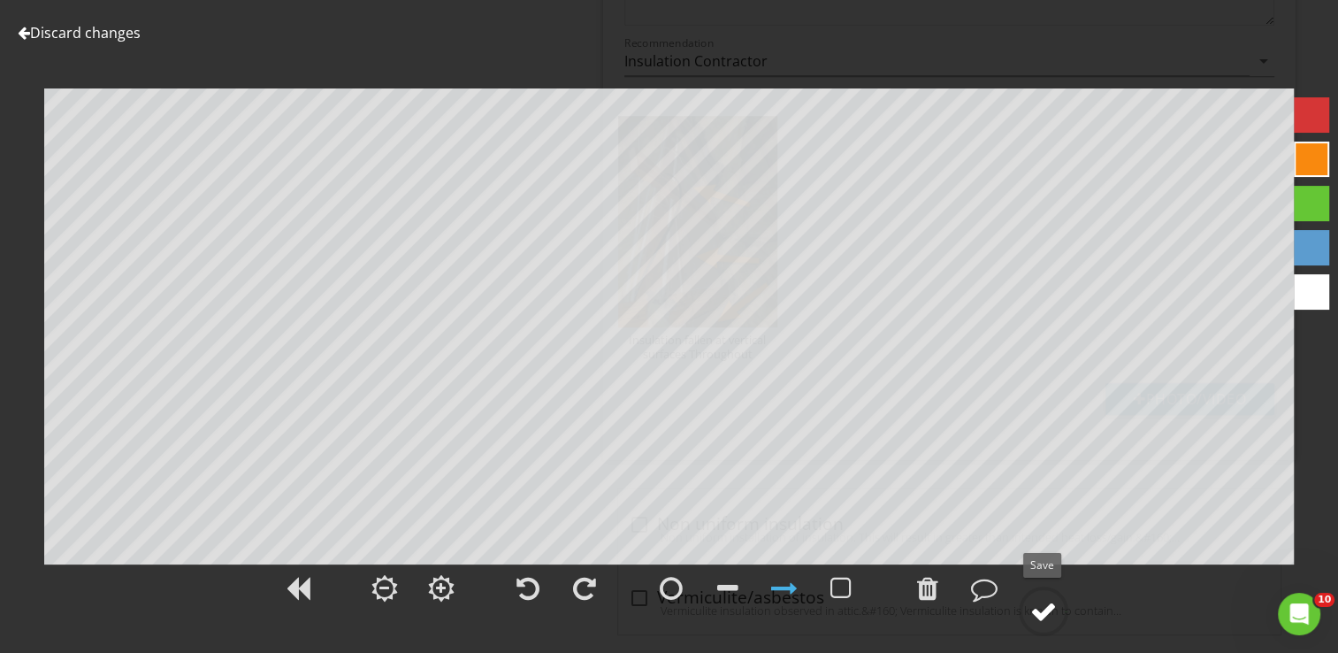
click at [1048, 606] on div at bounding box center [1044, 611] width 27 height 27
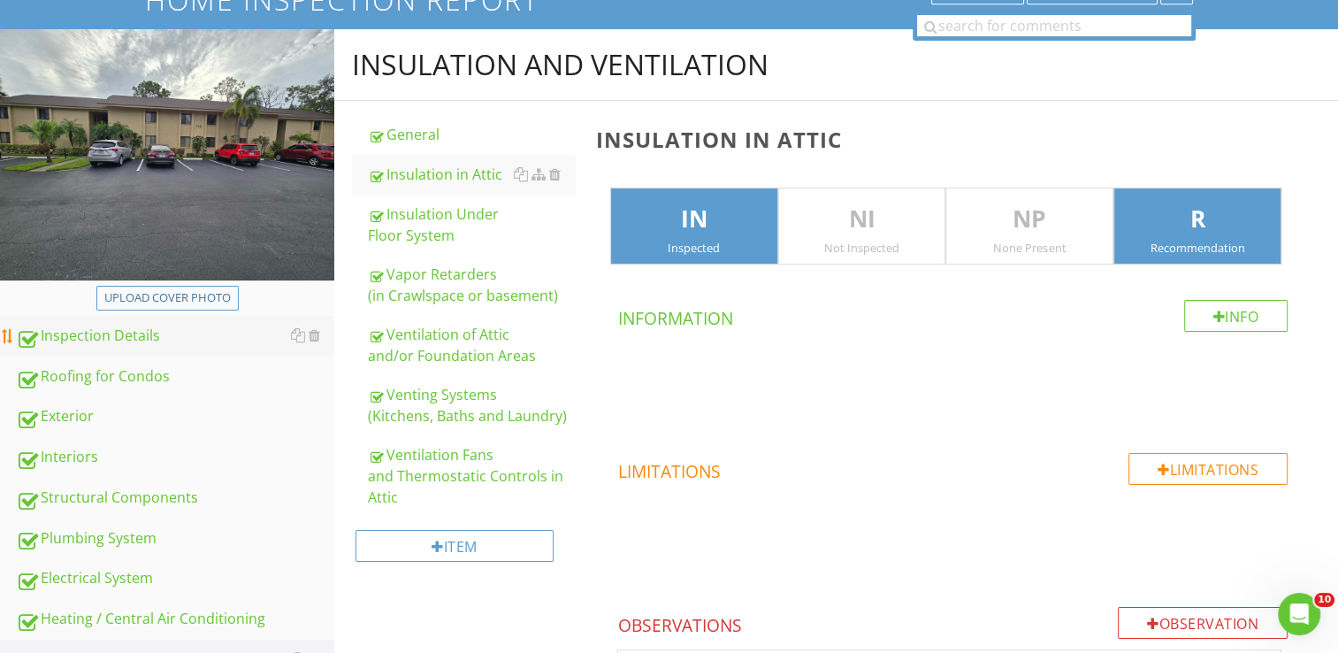
scroll to position [0, 0]
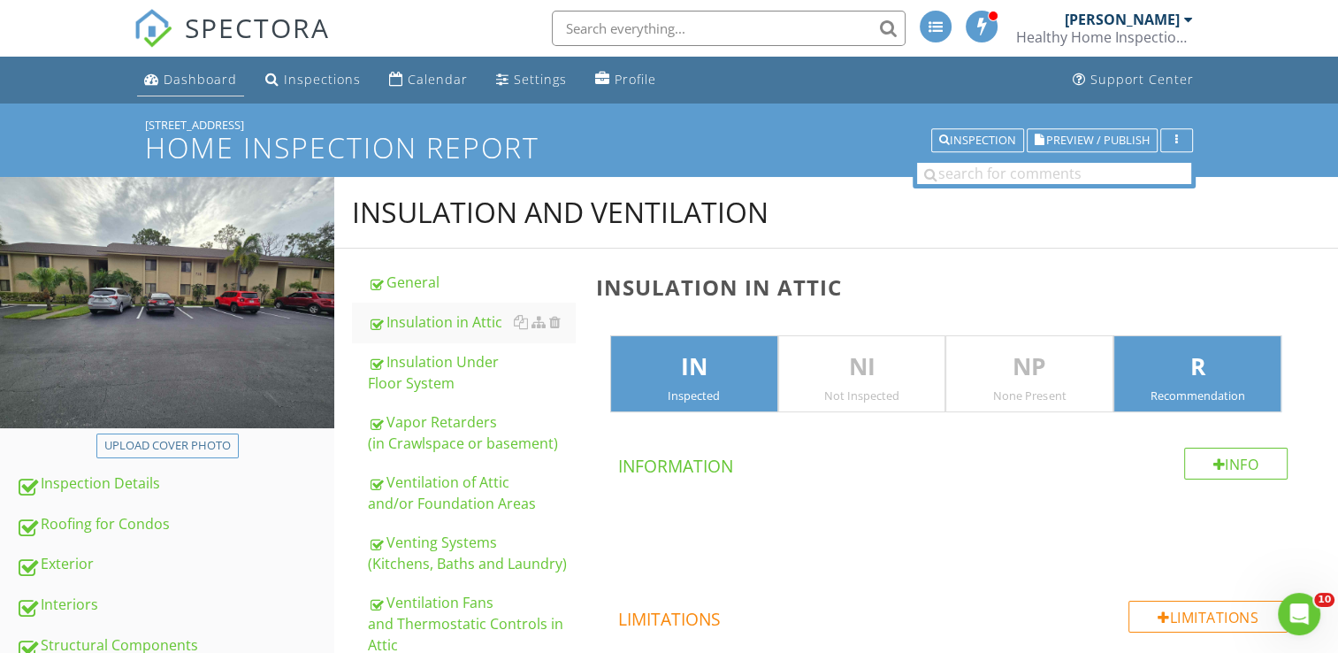
click at [216, 80] on div "Dashboard" at bounding box center [200, 79] width 73 height 17
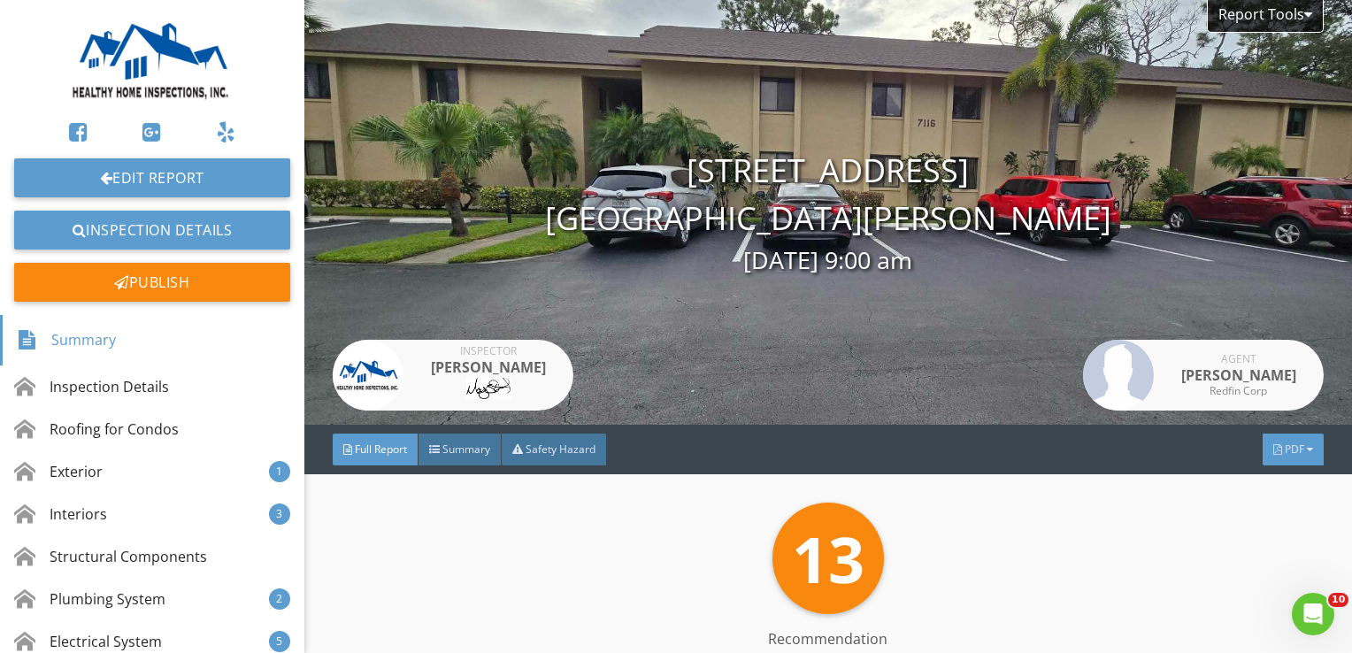
click at [1266, 437] on div "PDF" at bounding box center [1292, 449] width 61 height 32
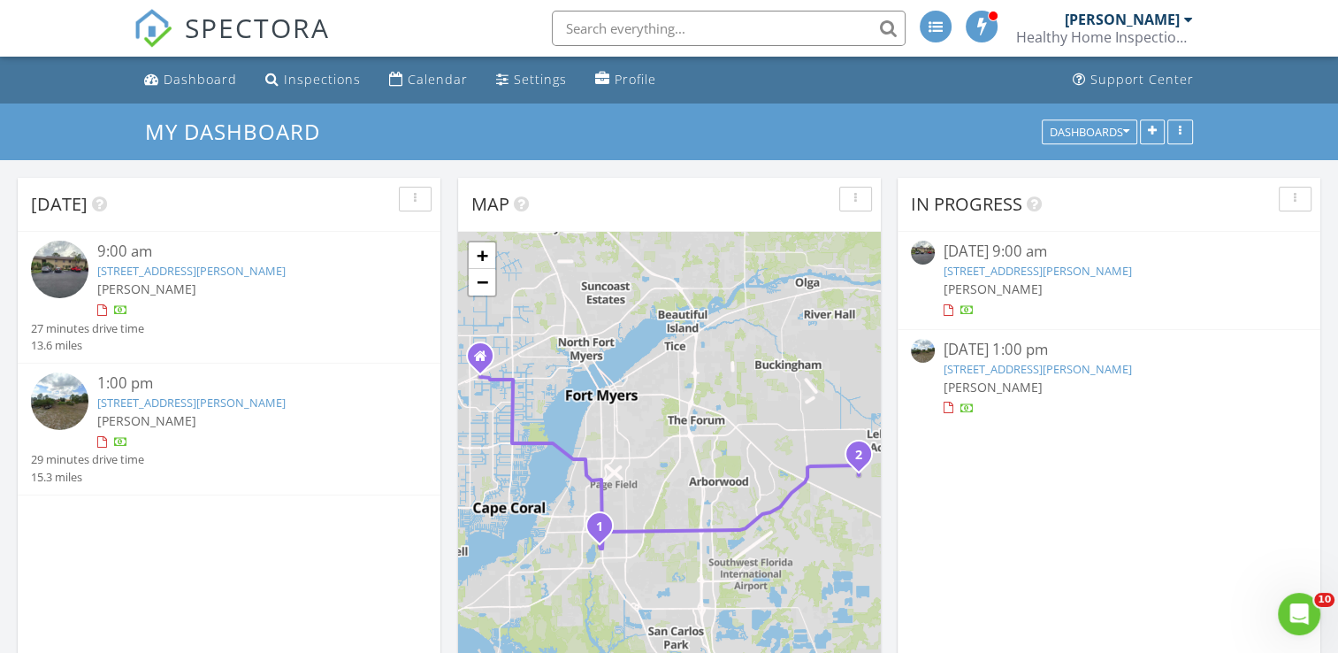
click at [67, 261] on img at bounding box center [60, 270] width 58 height 58
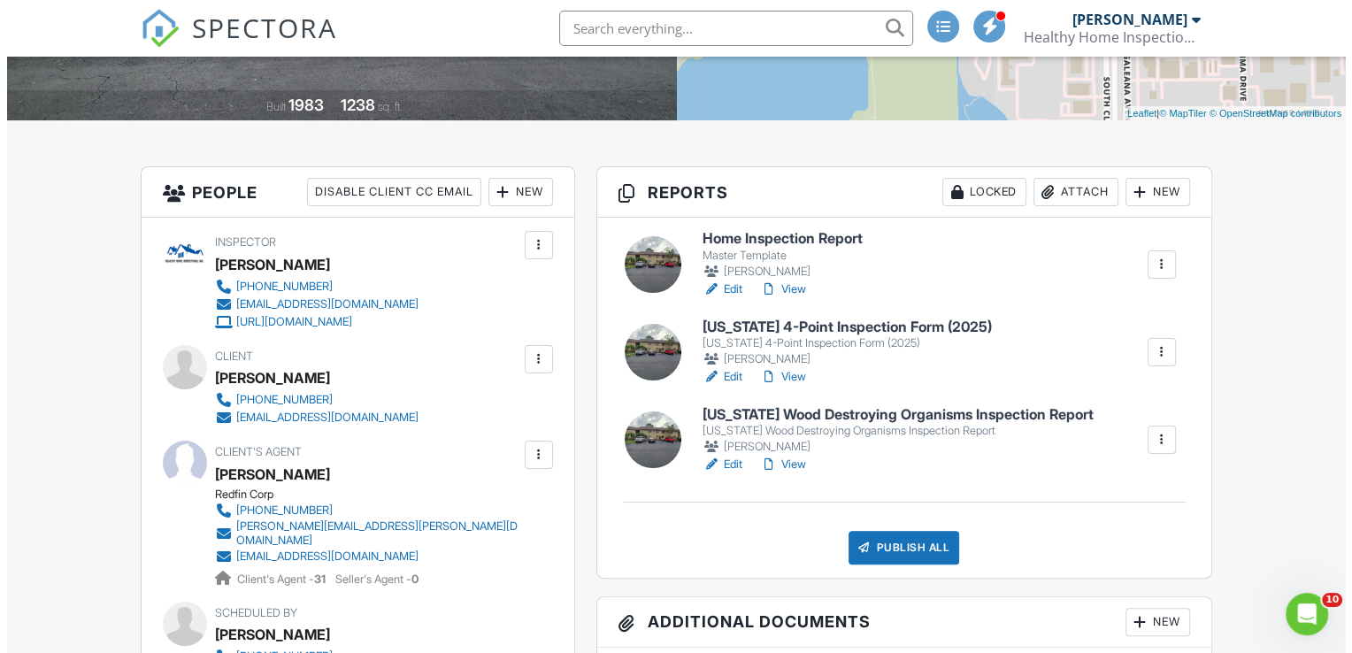
scroll to position [531, 0]
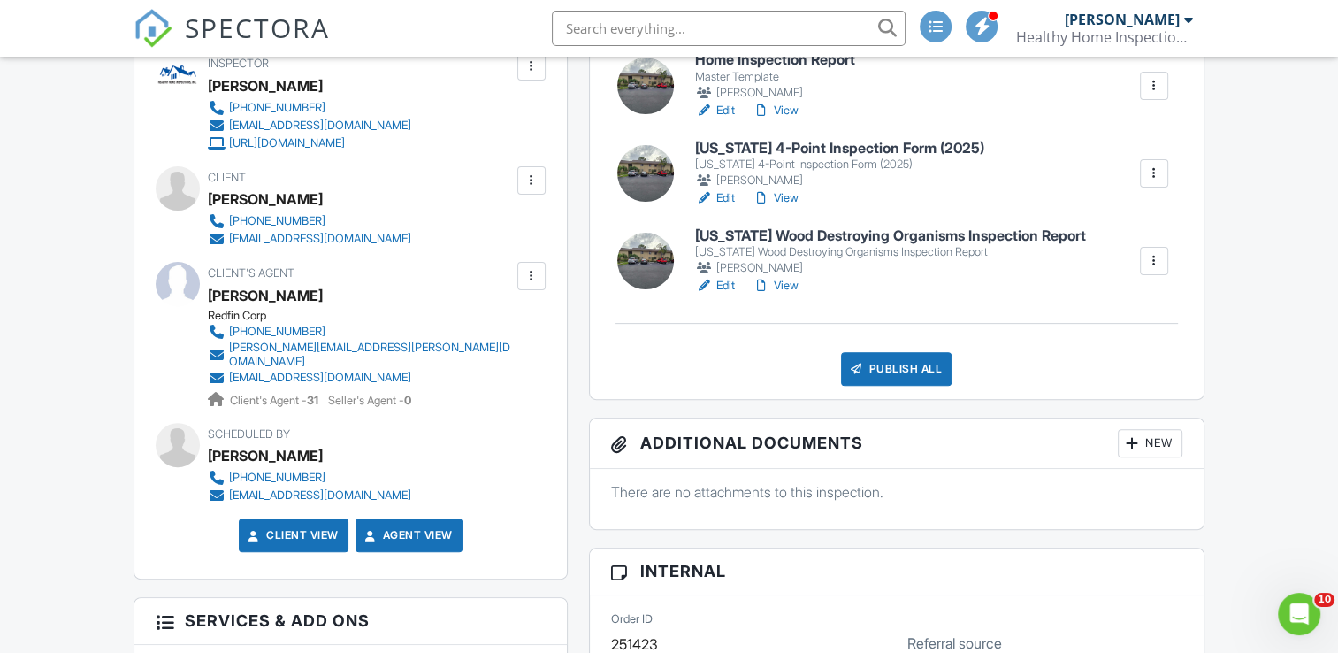
click at [885, 367] on div "Publish All" at bounding box center [896, 369] width 111 height 34
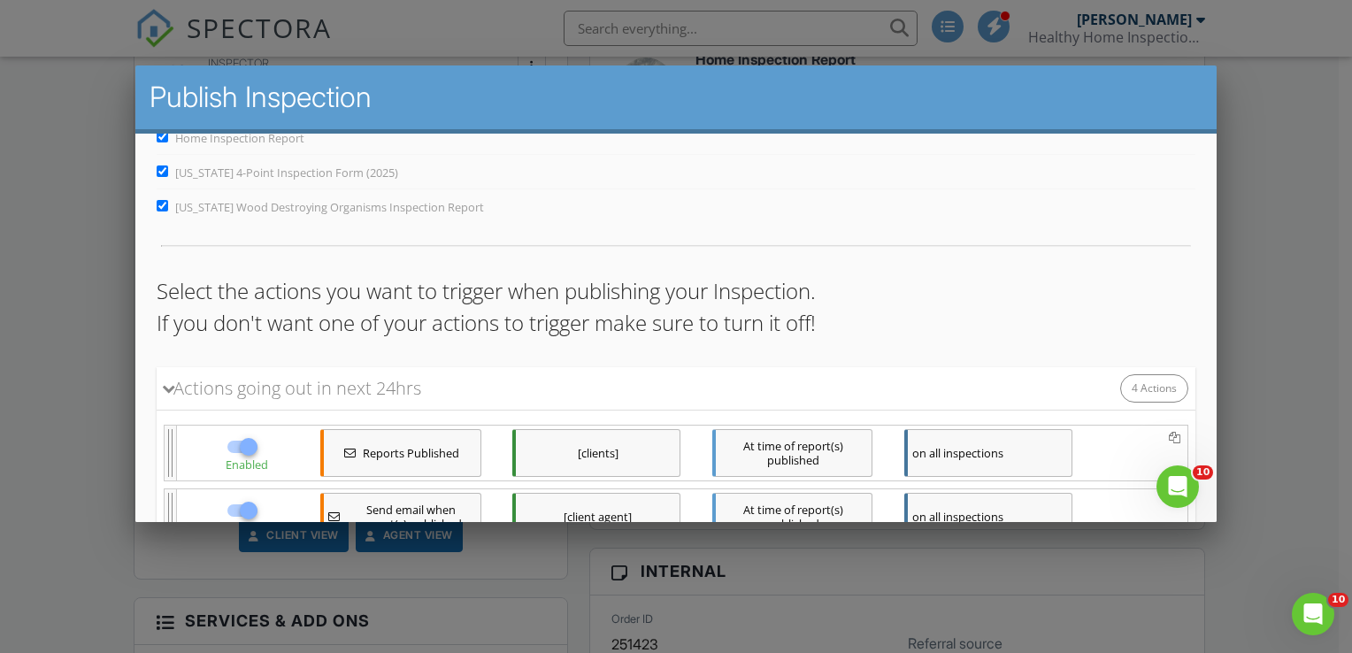
scroll to position [326, 0]
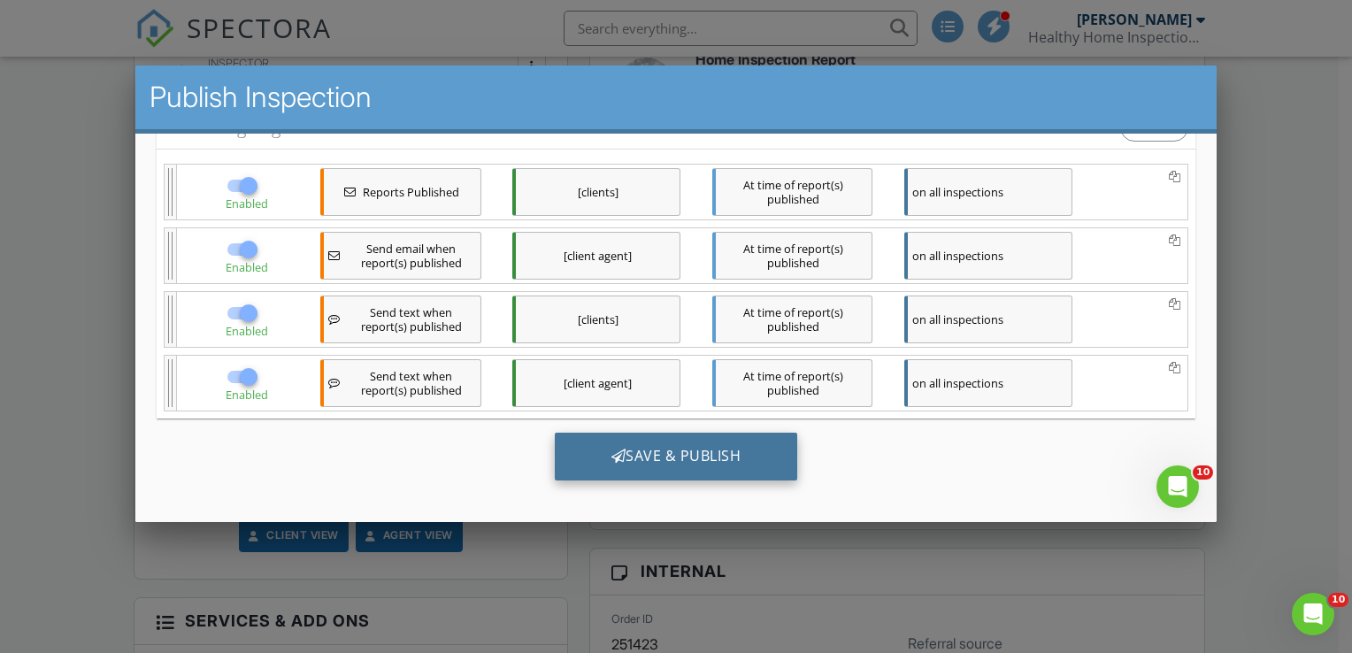
click at [660, 460] on div "Save & Publish" at bounding box center [675, 456] width 243 height 48
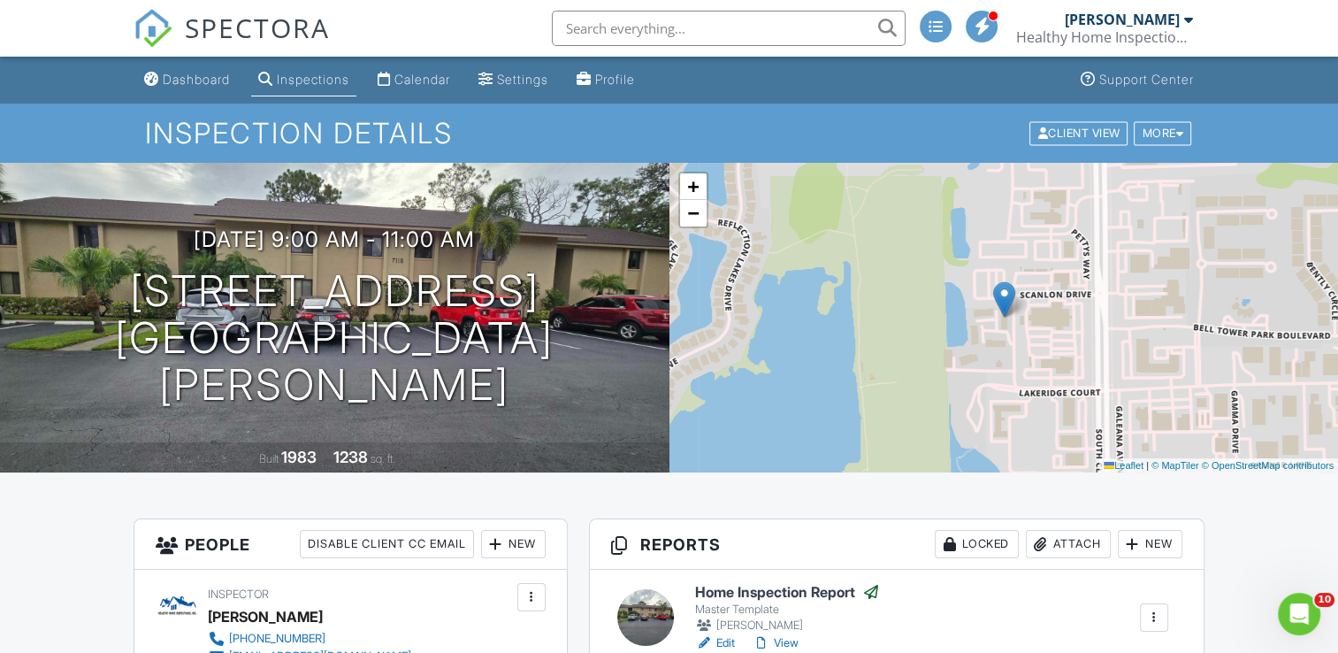
click at [198, 85] on div "Dashboard" at bounding box center [196, 79] width 67 height 15
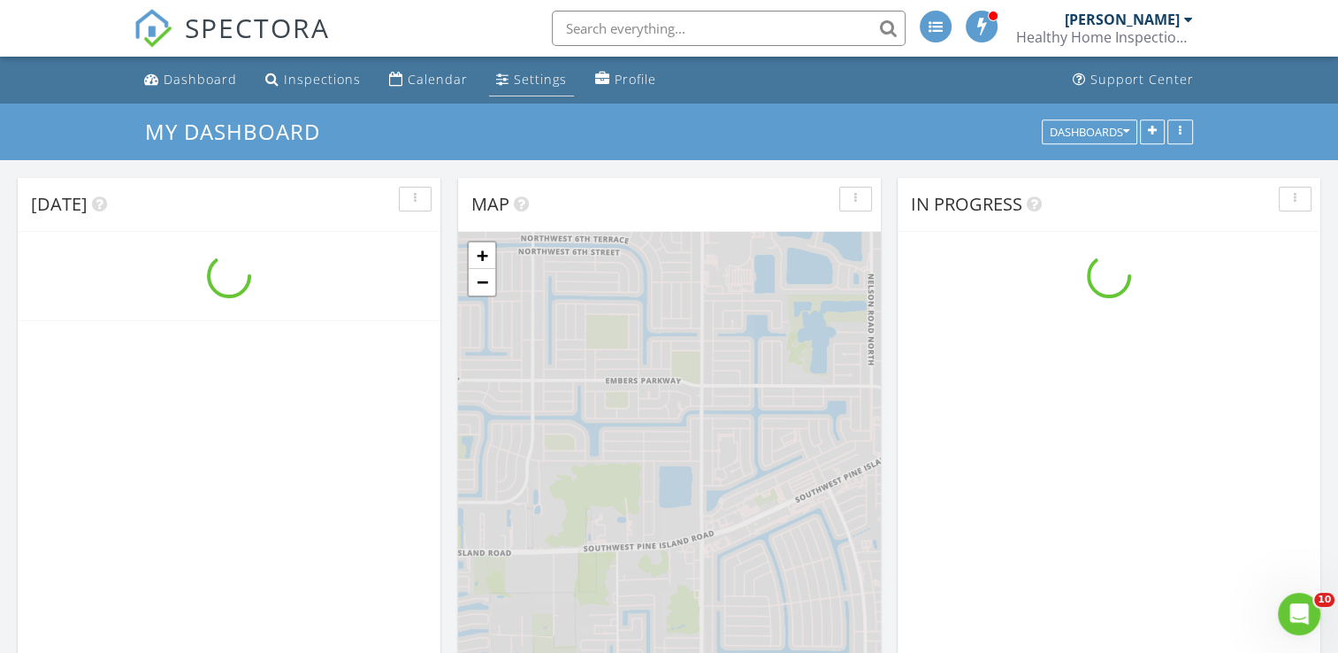
scroll to position [1637, 1366]
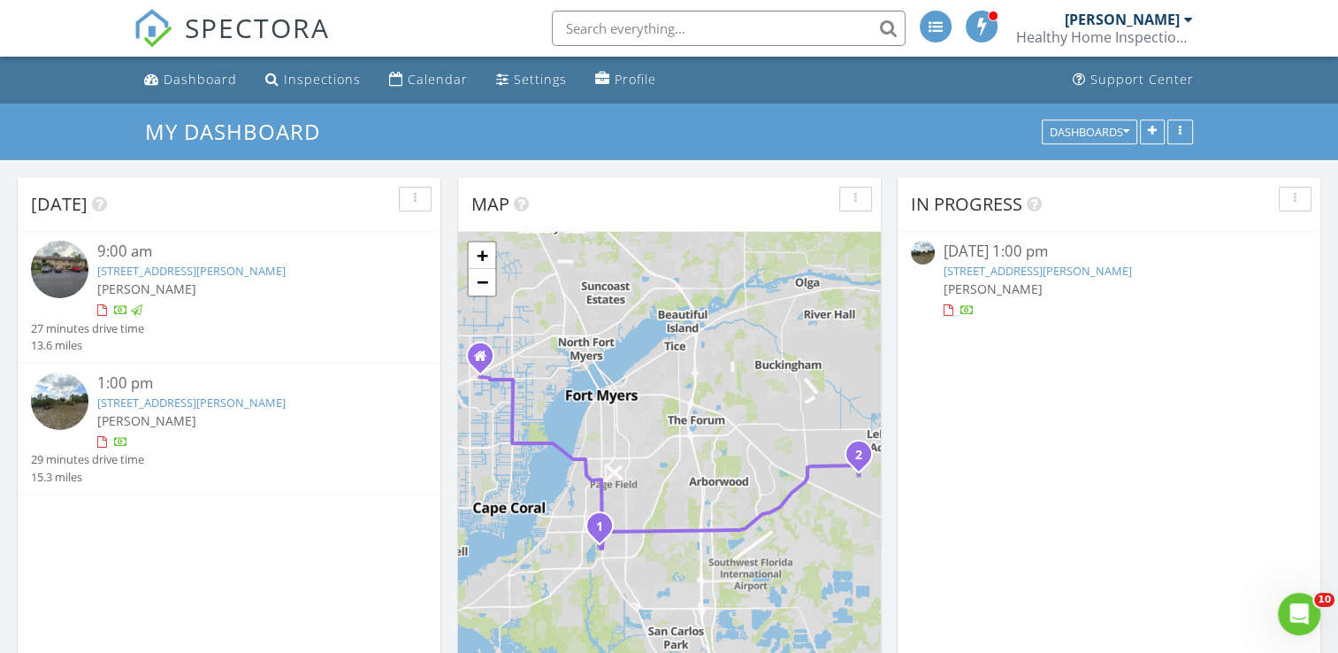
click at [58, 401] on img at bounding box center [60, 401] width 58 height 58
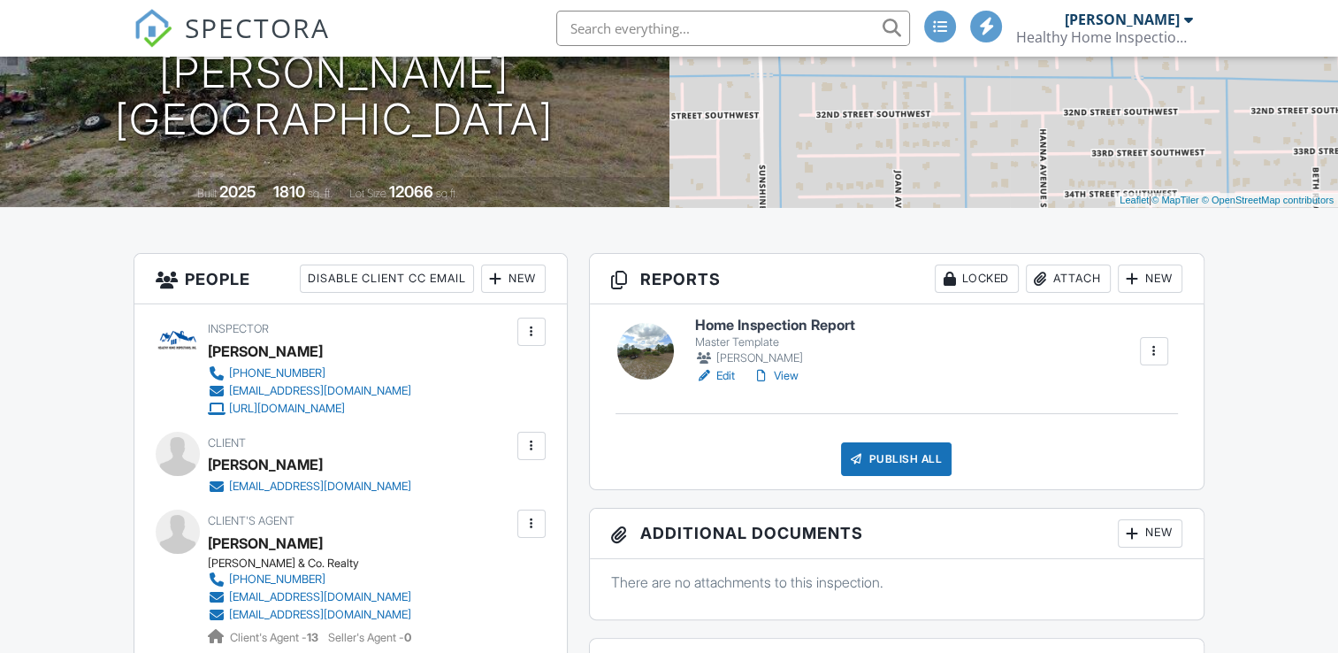
click at [801, 324] on h6 "Home Inspection Report" at bounding box center [775, 326] width 160 height 16
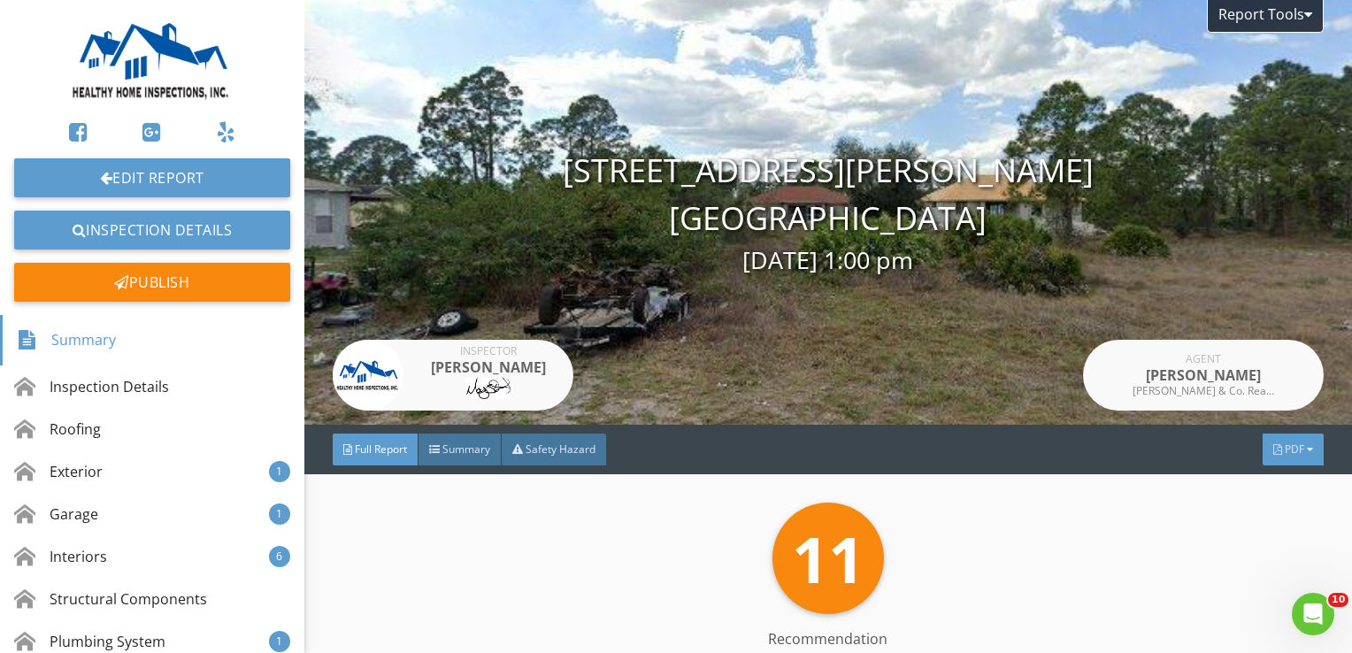
click at [1288, 442] on span "PDF" at bounding box center [1293, 448] width 19 height 15
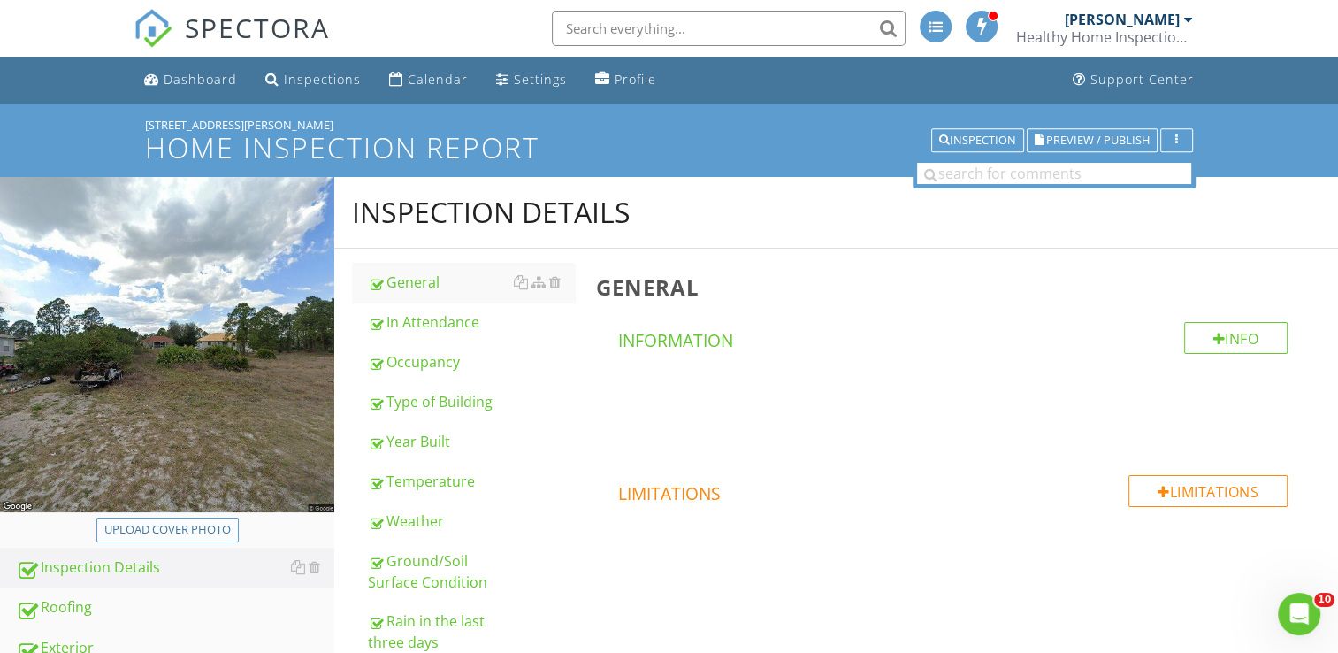
click at [197, 529] on div "Upload cover photo" at bounding box center [167, 530] width 127 height 18
type input "C:\fakepath\20250827_112956.jpg"
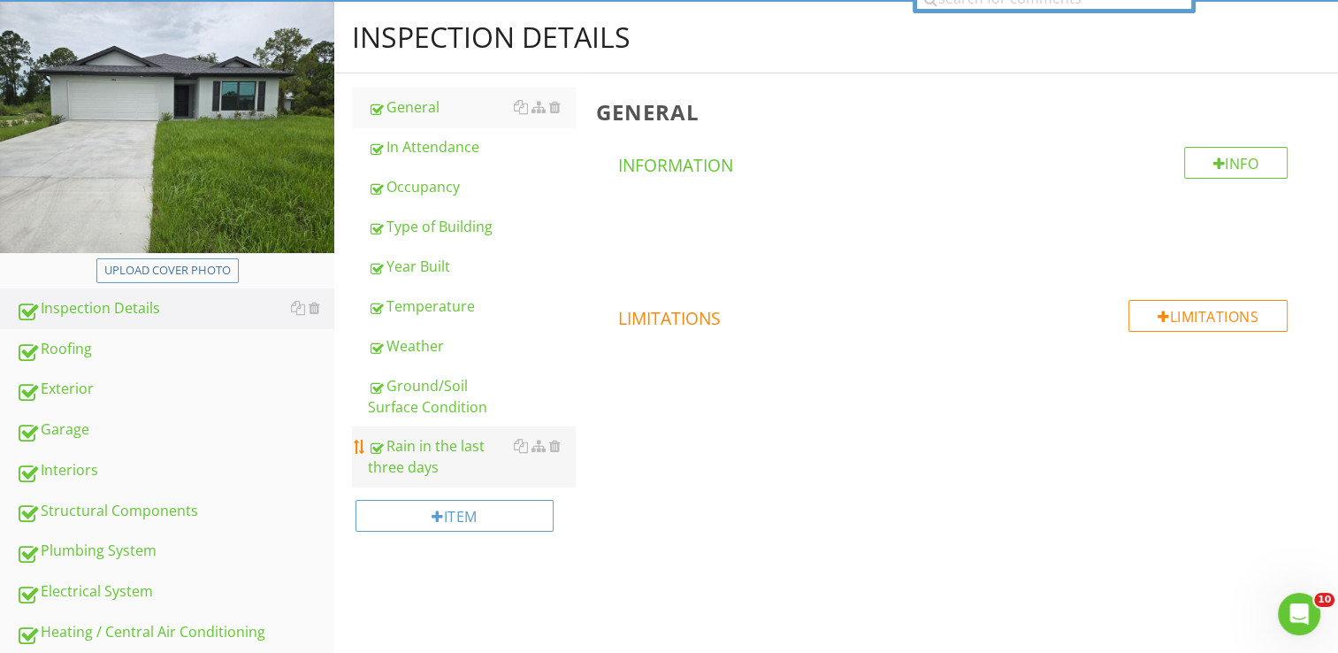
scroll to position [177, 0]
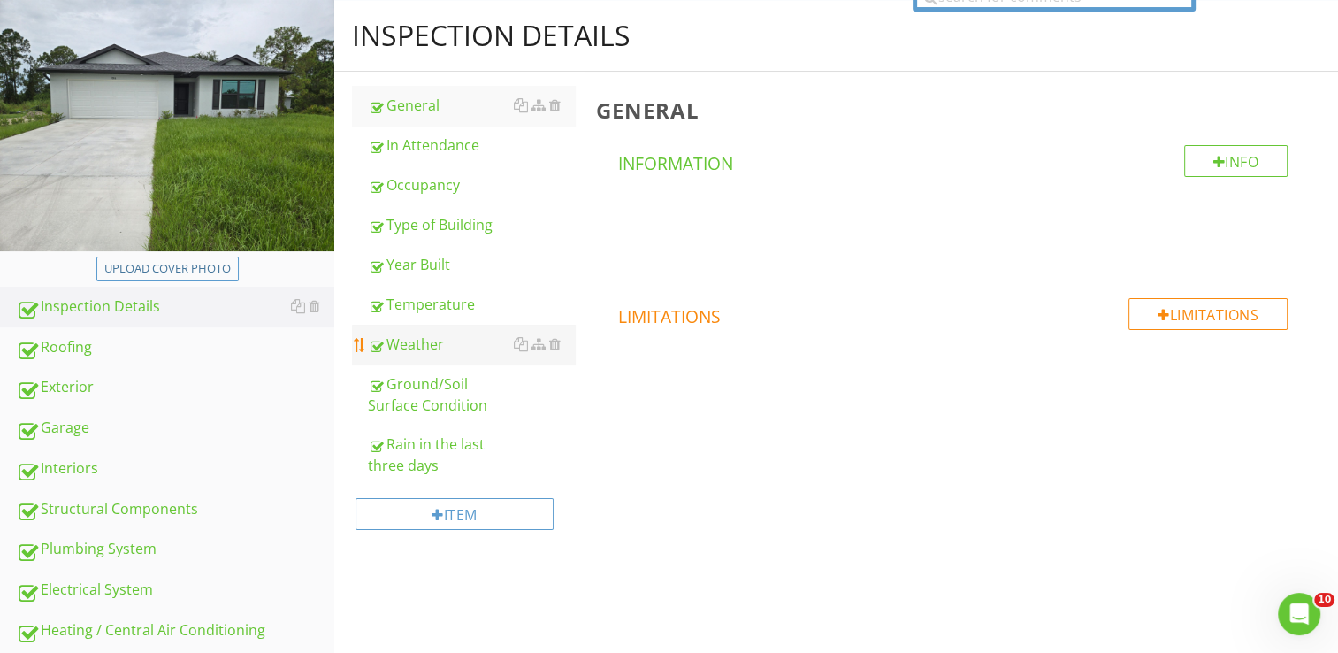
click at [418, 348] on div "Weather" at bounding box center [471, 344] width 207 height 21
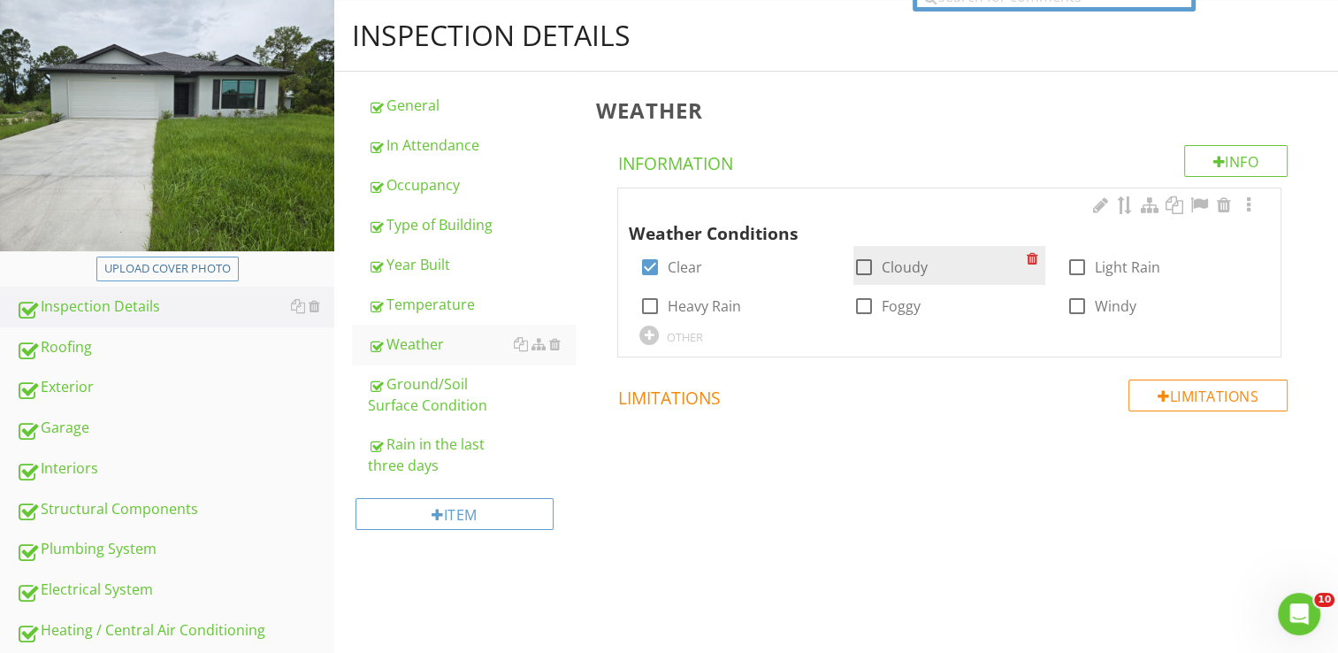
click at [877, 264] on div at bounding box center [864, 267] width 30 height 30
checkbox input "true"
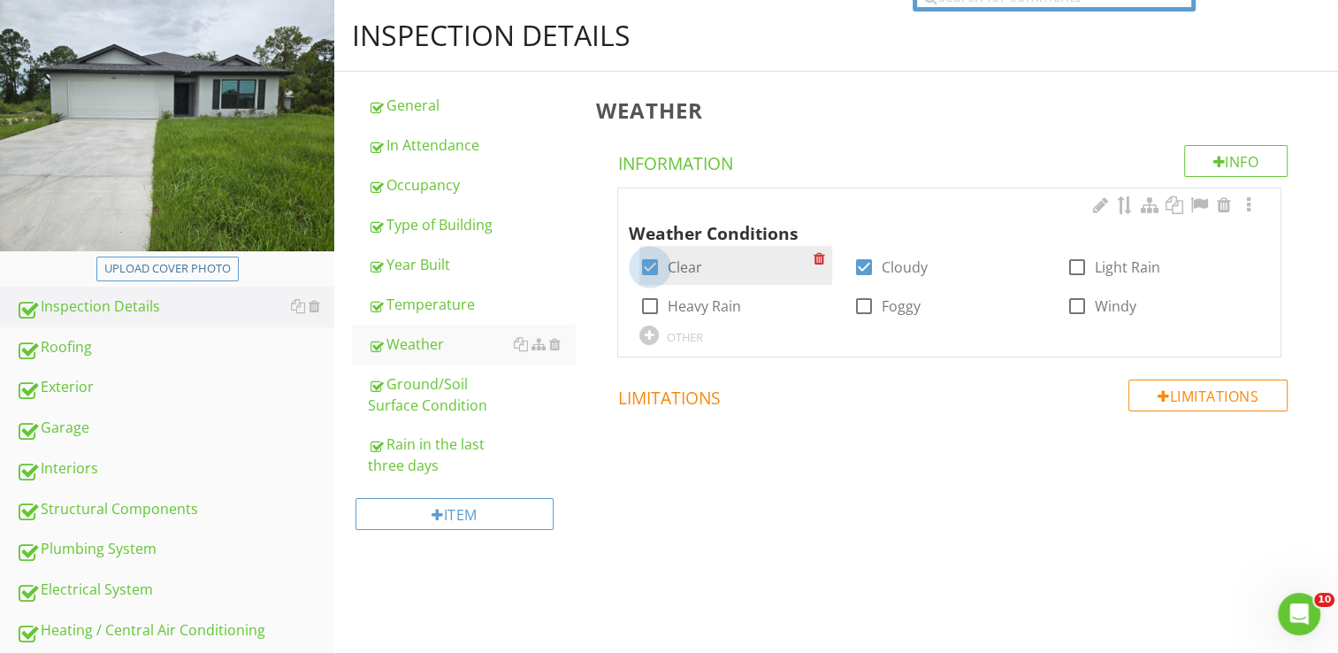
click at [653, 267] on div at bounding box center [650, 267] width 30 height 30
checkbox input "false"
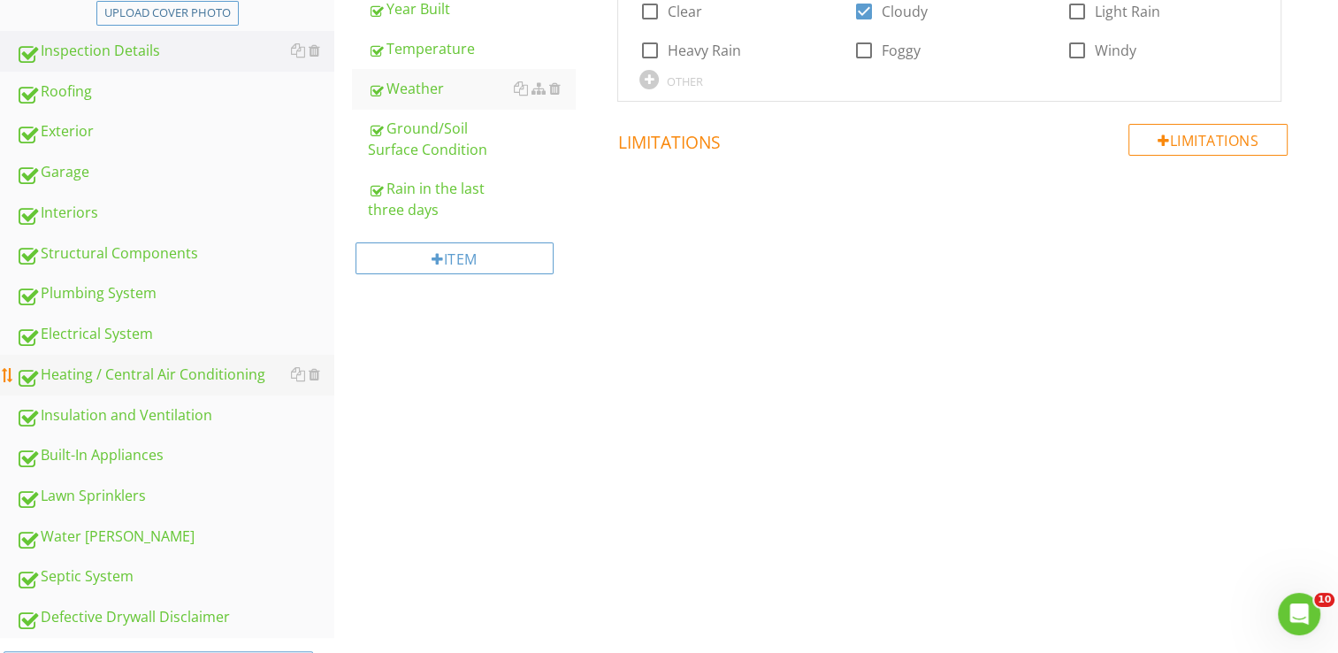
scroll to position [501, 0]
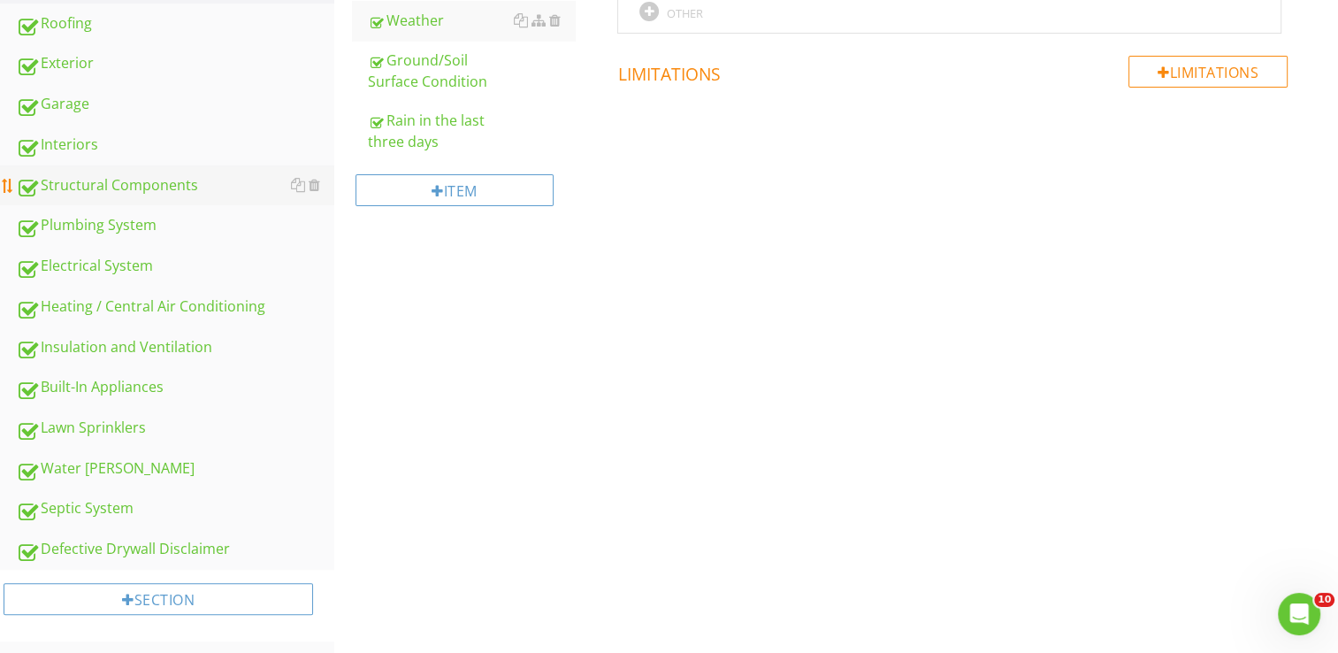
click at [112, 191] on div "Structural Components" at bounding box center [175, 185] width 318 height 23
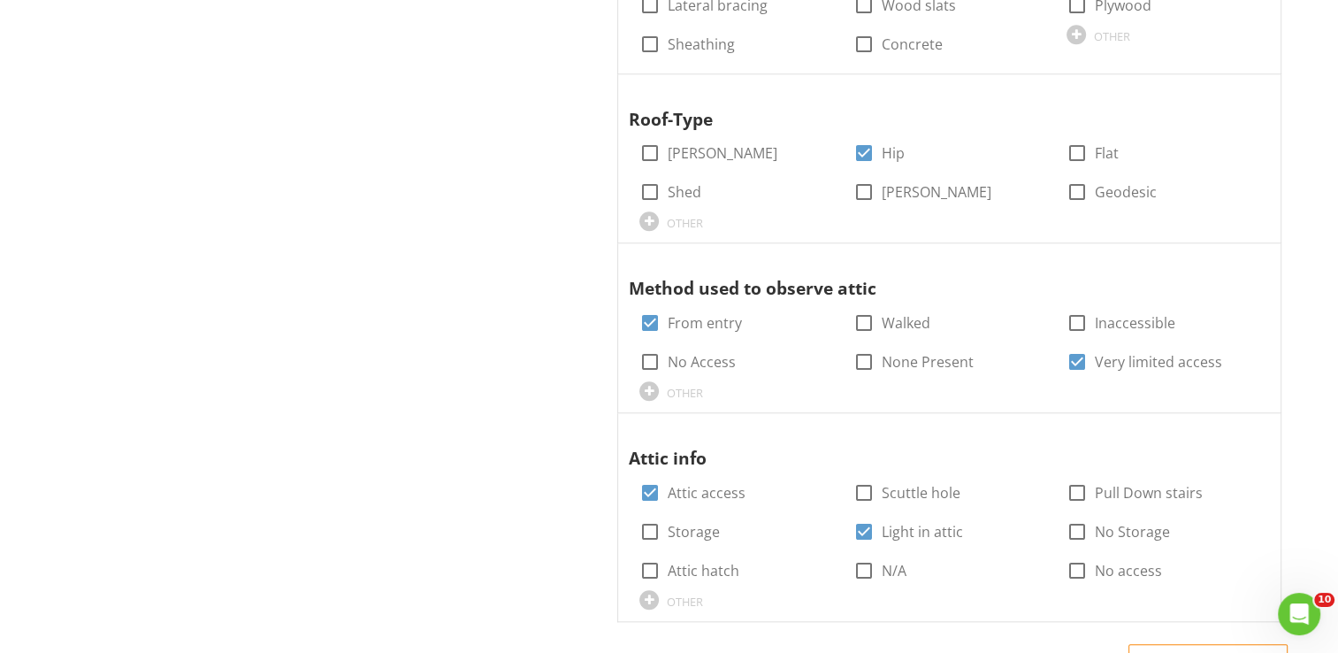
scroll to position [1562, 0]
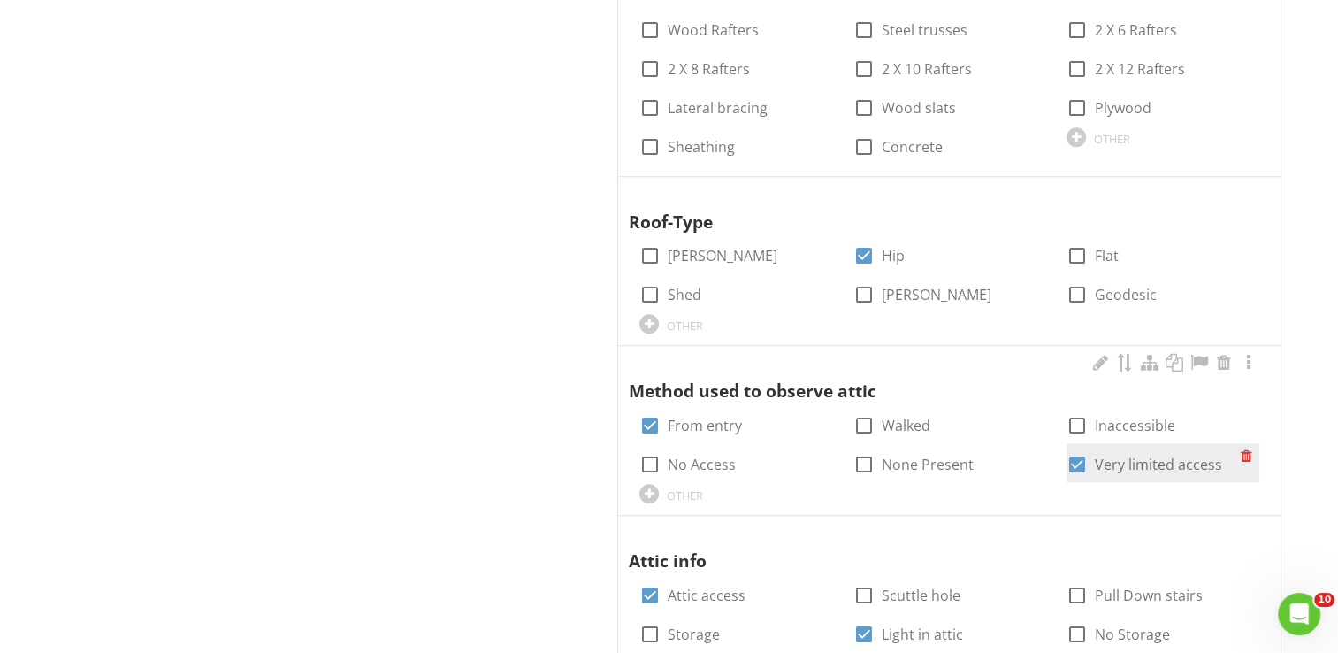
click at [1074, 449] on div at bounding box center [1077, 464] width 30 height 30
checkbox input "false"
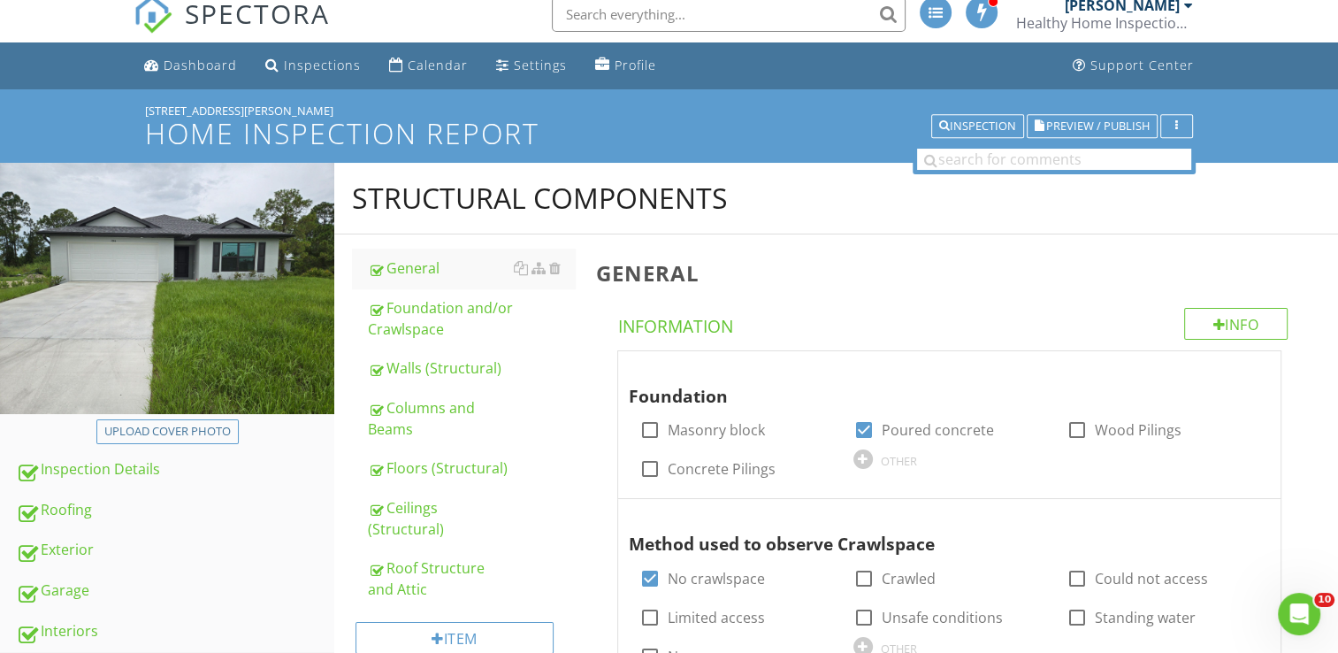
scroll to position [0, 0]
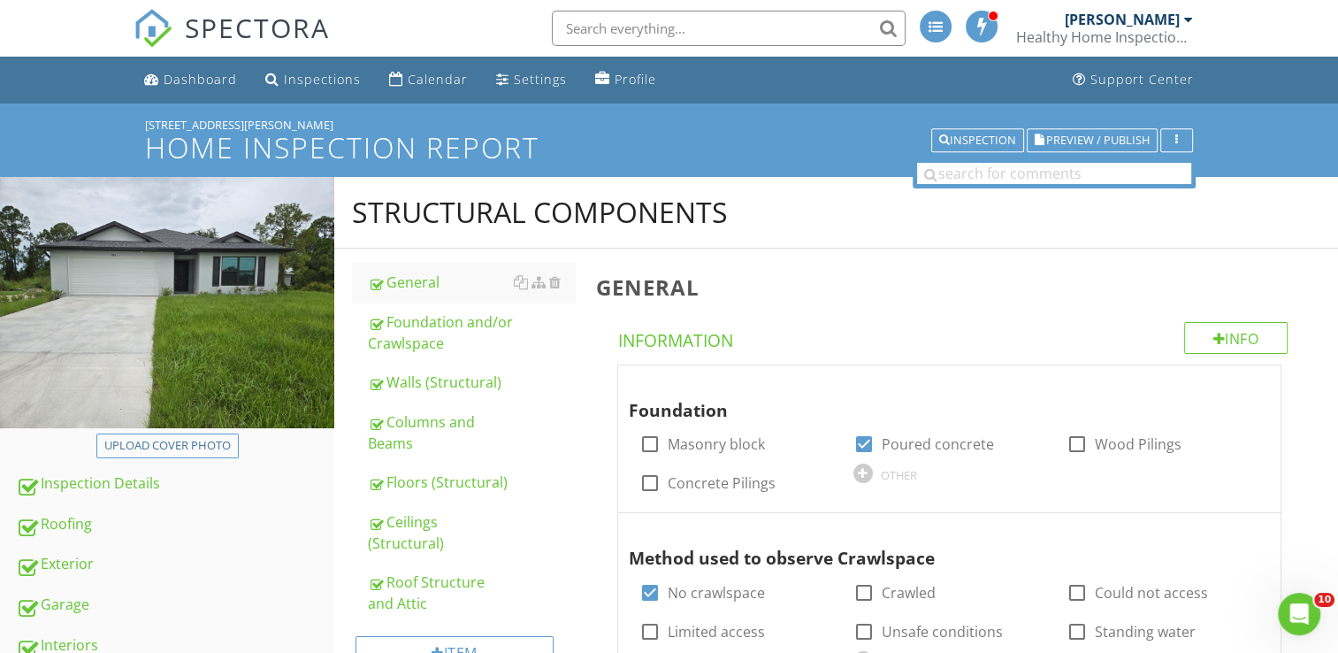
drag, startPoint x: 169, startPoint y: 73, endPoint x: 206, endPoint y: 48, distance: 44.7
click at [169, 73] on div "Dashboard" at bounding box center [200, 79] width 73 height 17
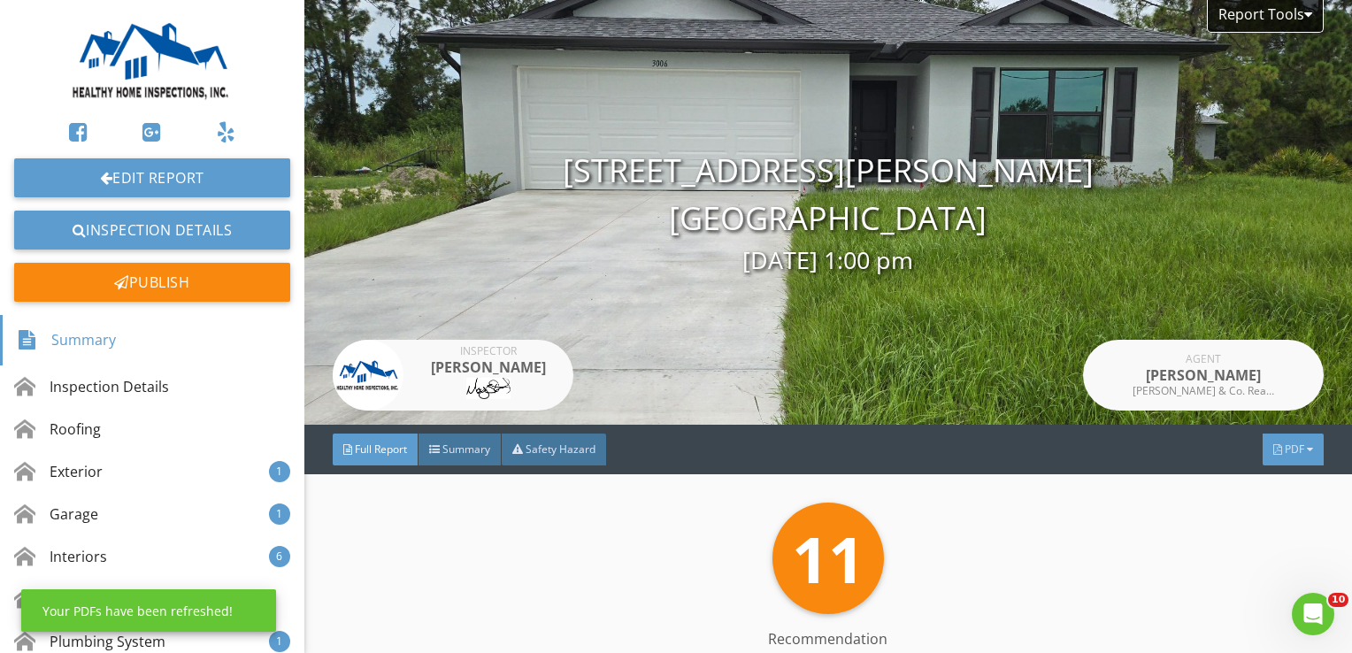
click at [1284, 449] on span "PDF" at bounding box center [1293, 448] width 19 height 15
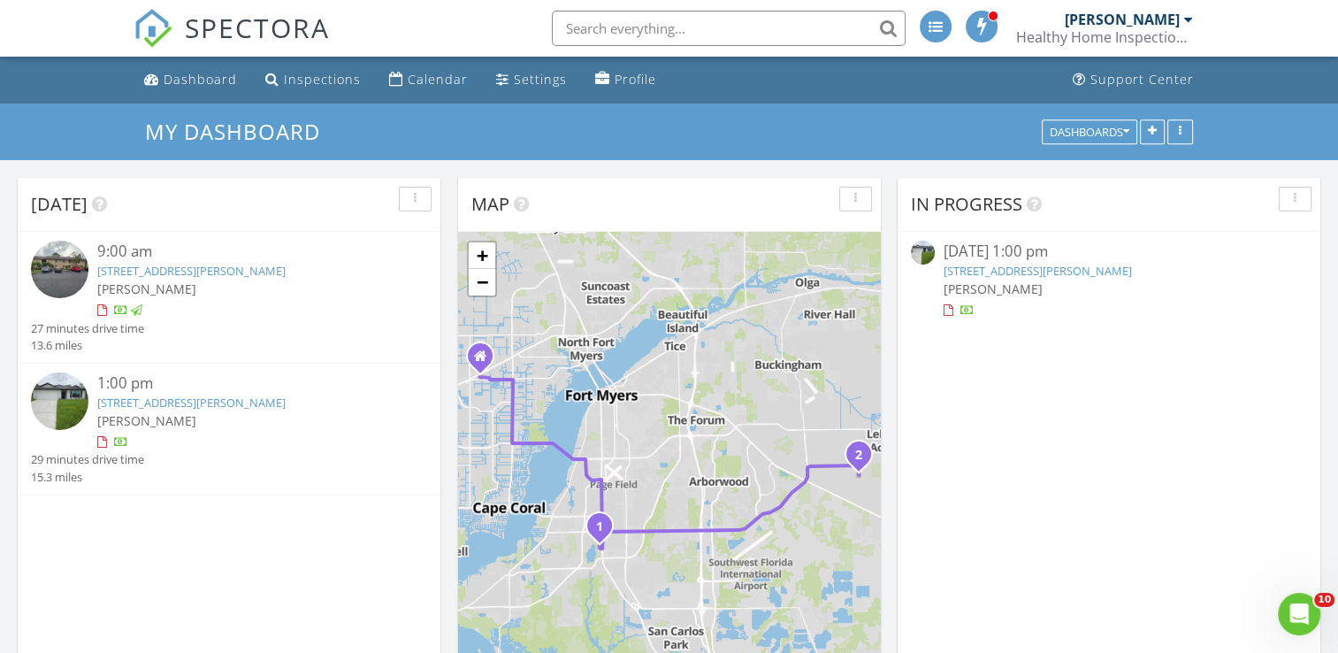
click at [70, 397] on img at bounding box center [60, 401] width 58 height 58
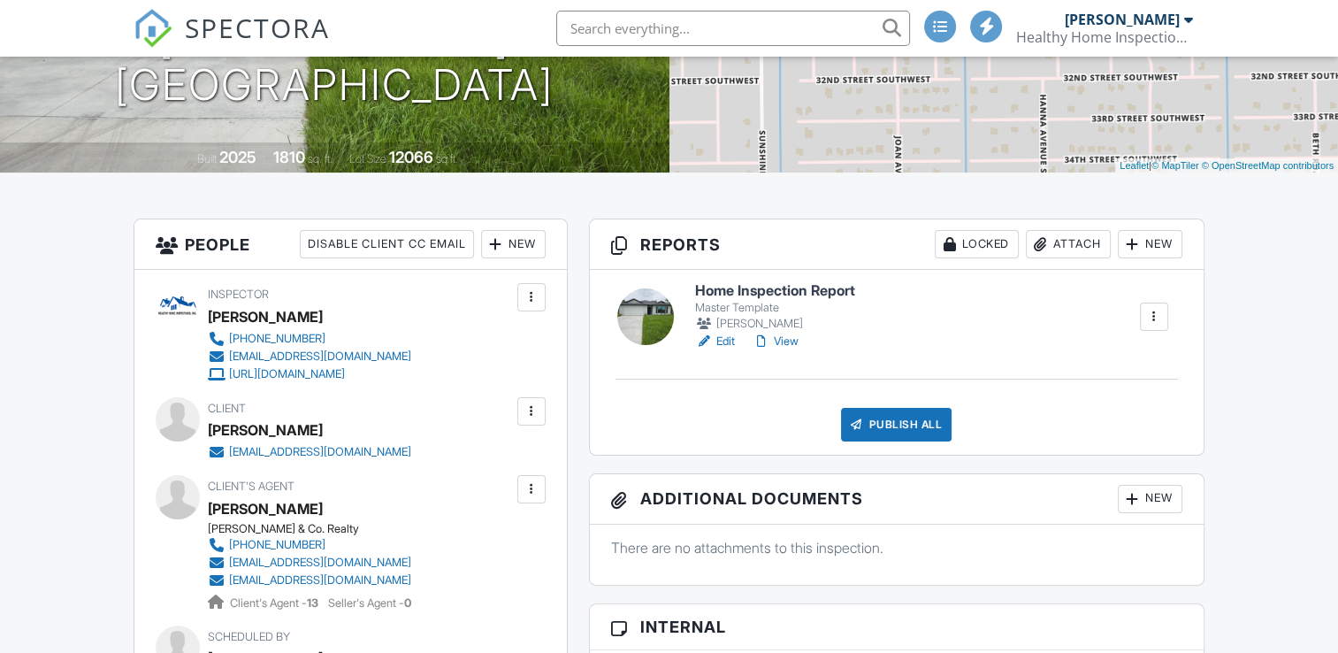
click at [897, 408] on div "Publish All" at bounding box center [896, 425] width 111 height 34
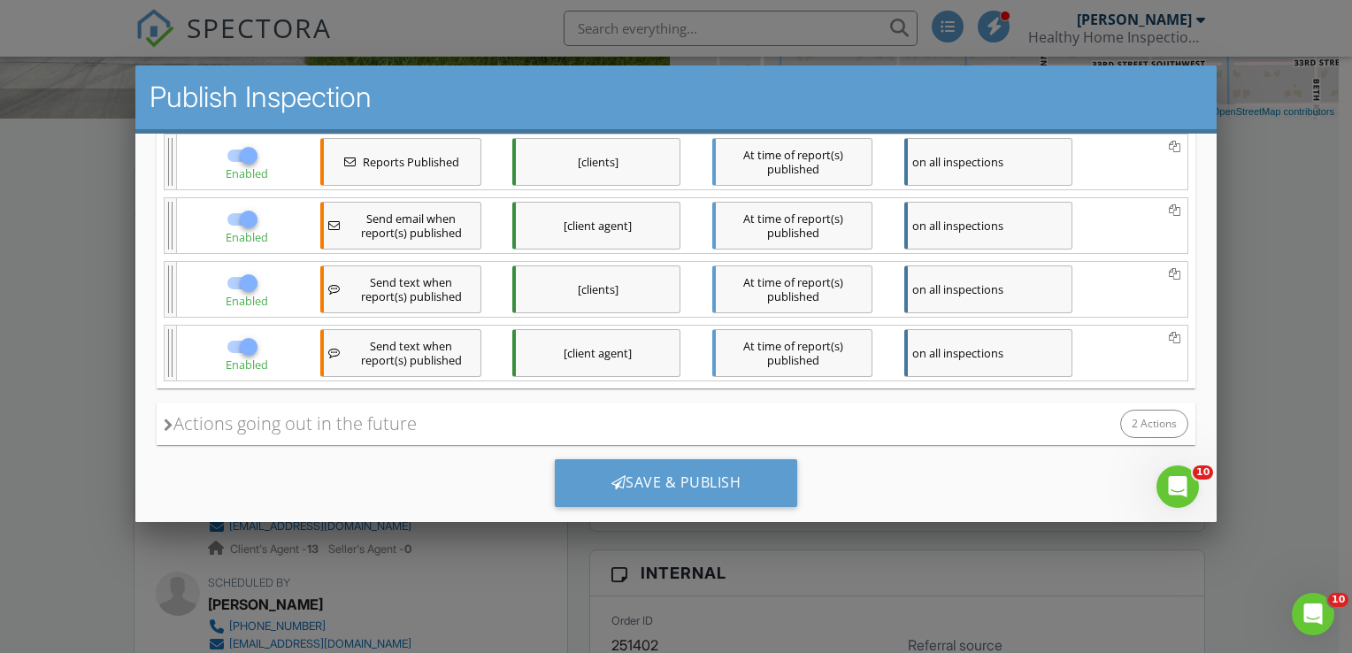
scroll to position [313, 0]
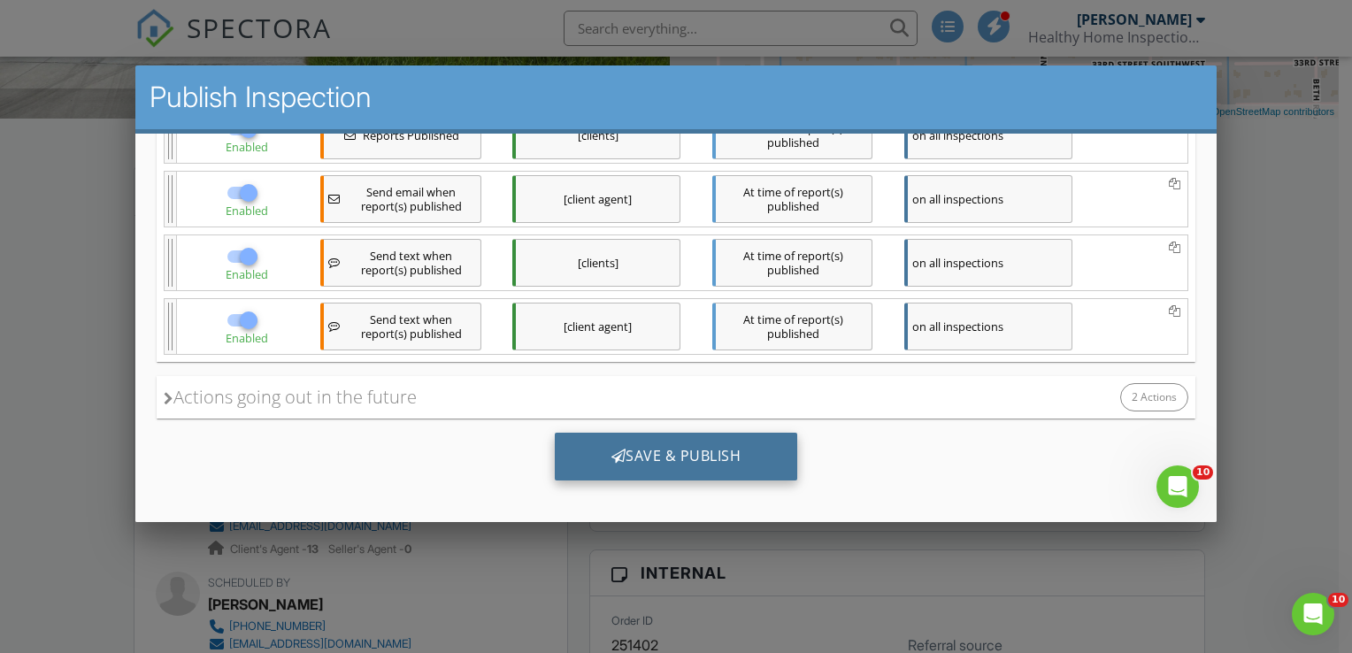
click at [624, 444] on div "Save & Publish" at bounding box center [675, 456] width 243 height 48
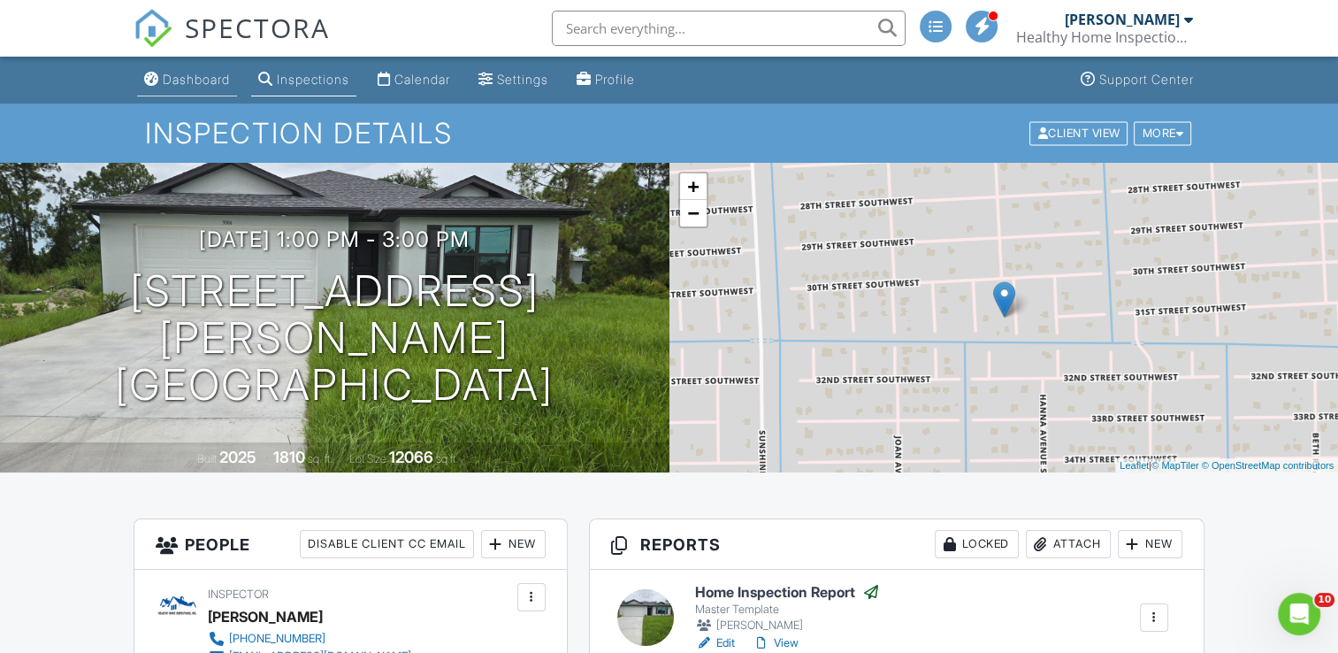
click at [191, 77] on div "Dashboard" at bounding box center [196, 79] width 67 height 15
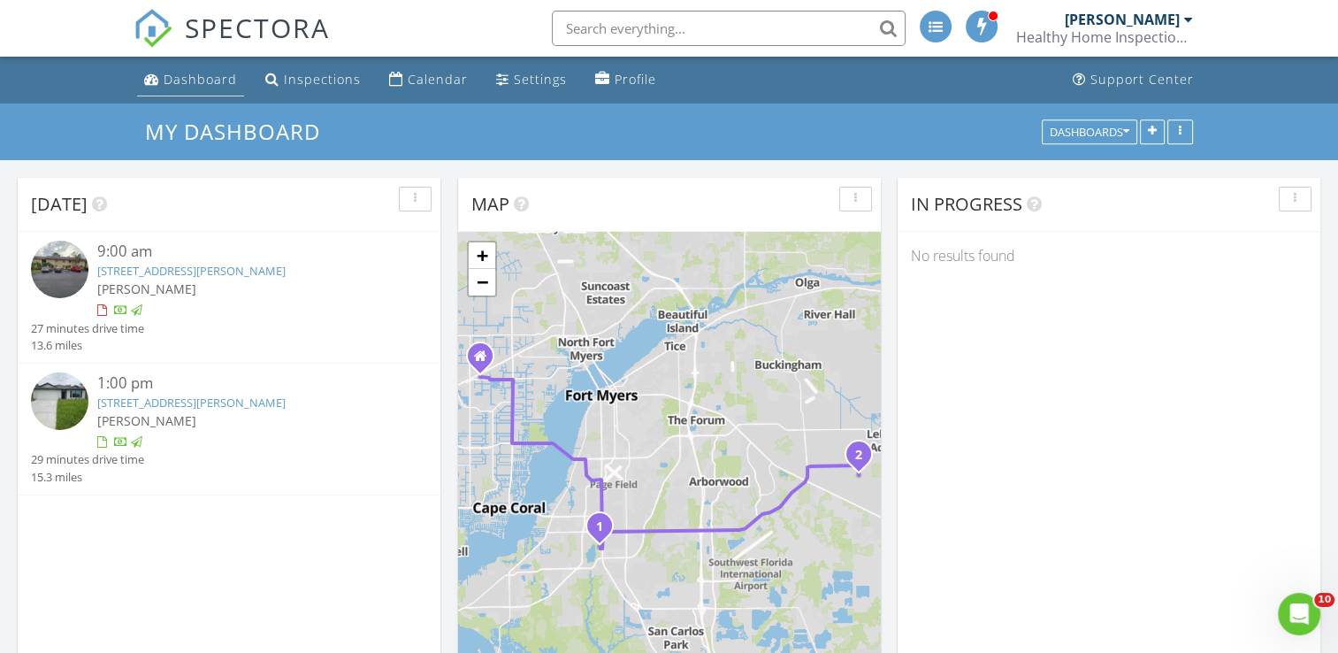
click at [222, 85] on div "Dashboard" at bounding box center [200, 79] width 73 height 17
